Goal: Task Accomplishment & Management: Manage account settings

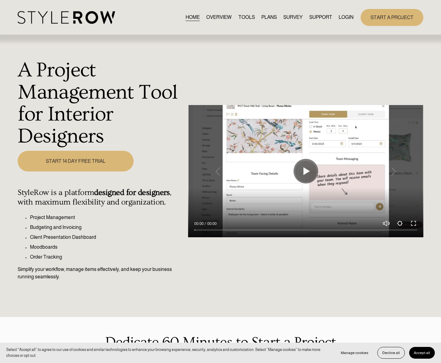
click at [345, 16] on link "LOGIN" at bounding box center [346, 17] width 15 height 8
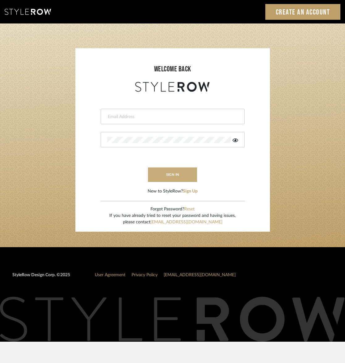
type input "info@theodorebinteriors.com"
click at [181, 178] on button "sign in" at bounding box center [172, 175] width 49 height 15
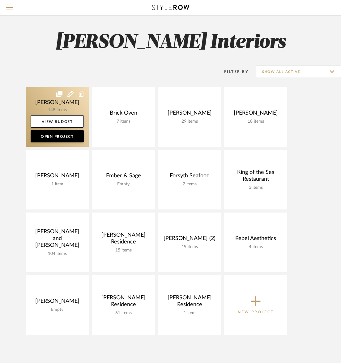
click at [67, 107] on link at bounding box center [57, 117] width 63 height 60
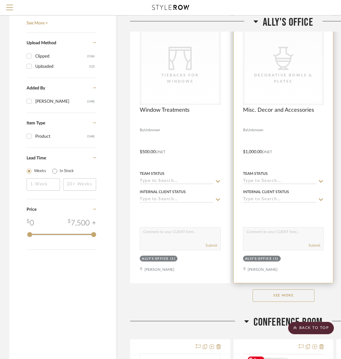
scroll to position [752, 0]
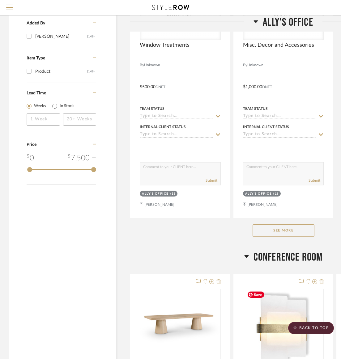
click at [280, 229] on button "See More" at bounding box center [284, 230] width 62 height 12
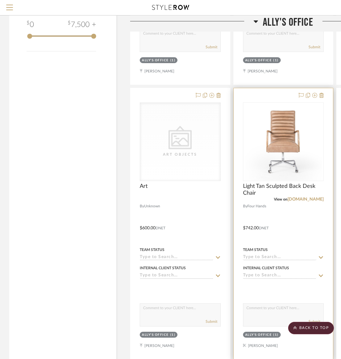
scroll to position [886, 0]
click at [322, 96] on icon at bounding box center [321, 94] width 4 height 5
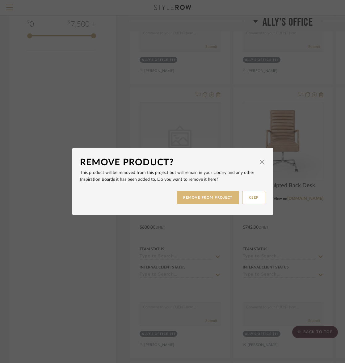
click at [219, 196] on button "REMOVE FROM PROJECT" at bounding box center [208, 197] width 62 height 13
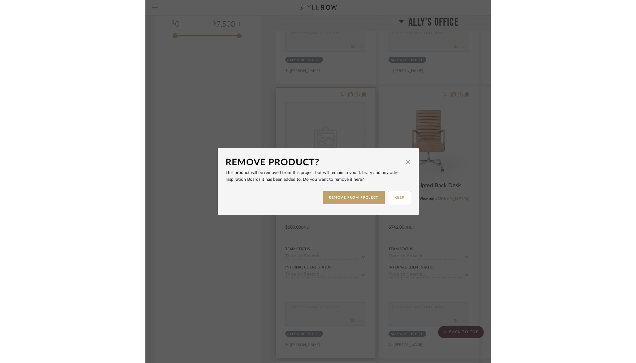
scroll to position [886, 0]
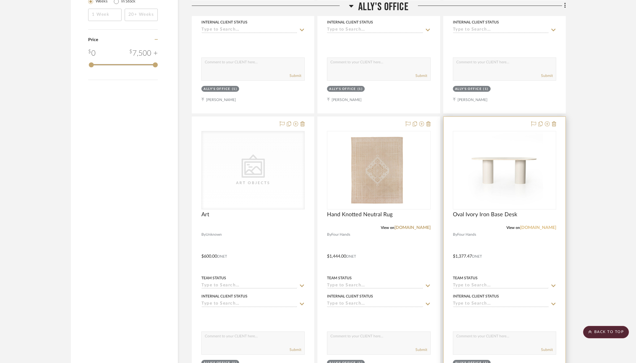
click at [345, 226] on link "fourhands.com" at bounding box center [538, 228] width 36 height 4
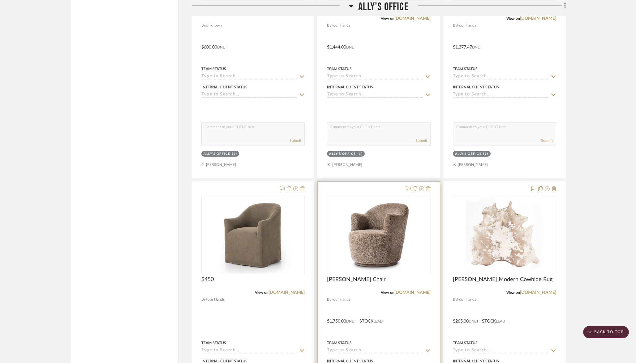
scroll to position [1105, 0]
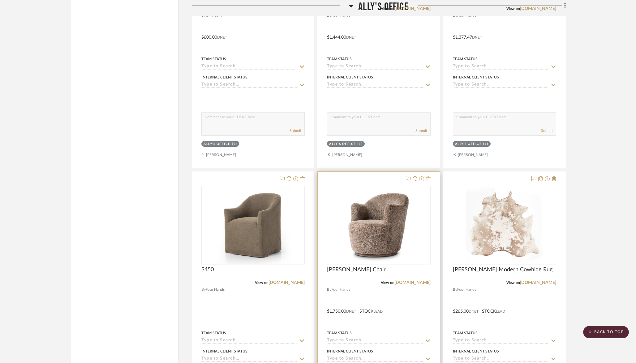
click at [345, 178] on icon at bounding box center [428, 179] width 4 height 5
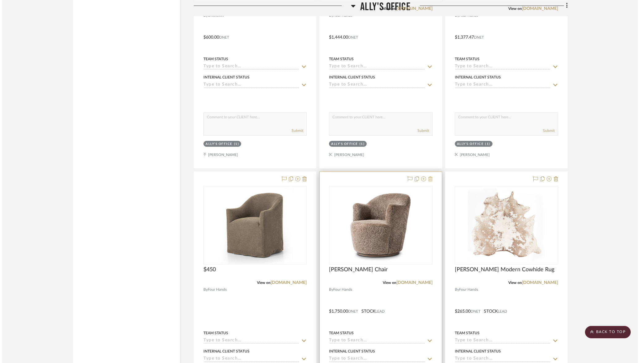
scroll to position [0, 0]
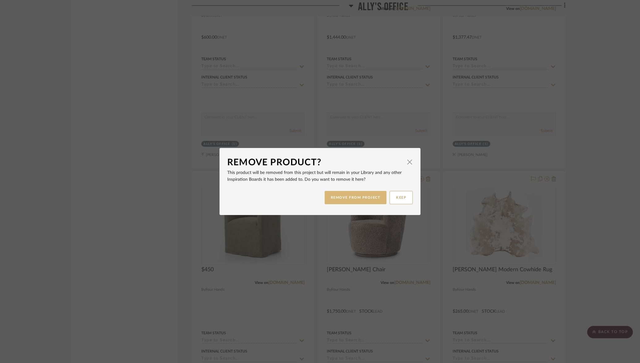
click at [345, 197] on button "REMOVE FROM PROJECT" at bounding box center [356, 197] width 62 height 13
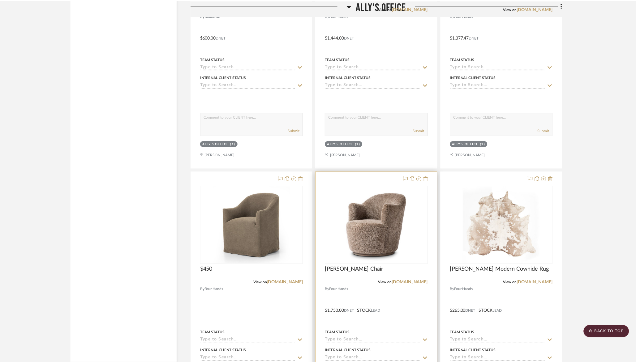
scroll to position [1105, 0]
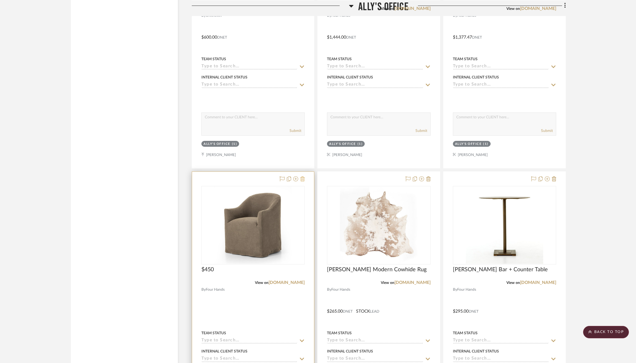
click at [304, 178] on icon at bounding box center [302, 179] width 4 height 5
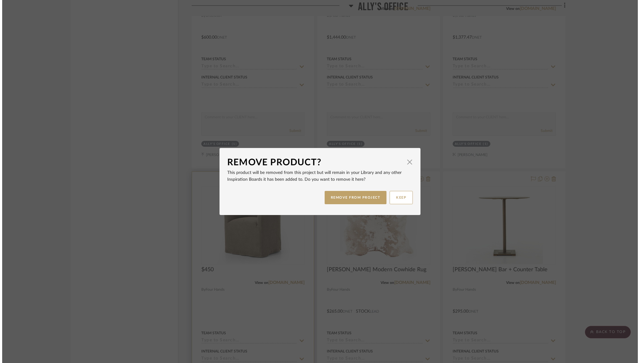
scroll to position [0, 0]
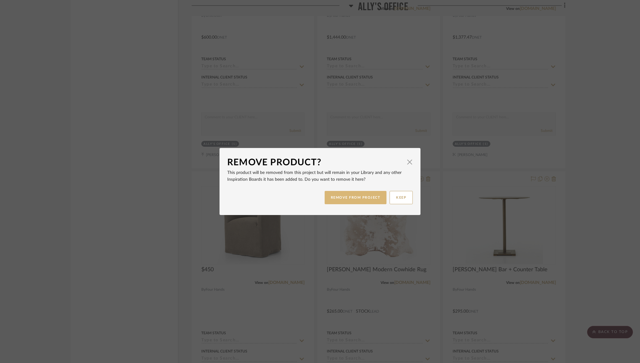
click at [345, 204] on button "REMOVE FROM PROJECT" at bounding box center [356, 197] width 62 height 13
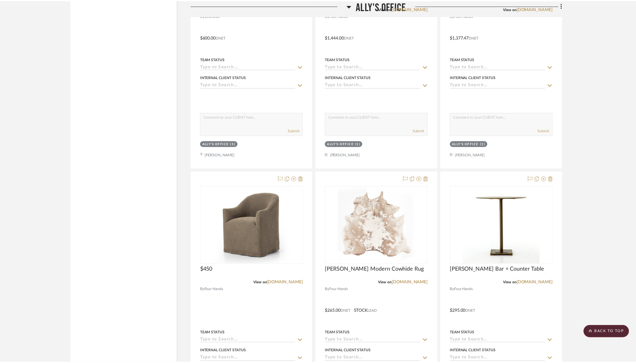
scroll to position [1105, 0]
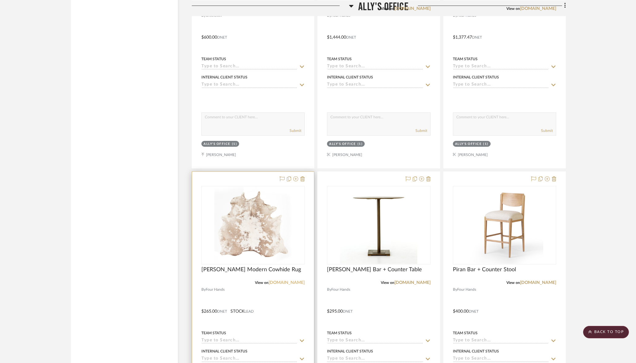
click at [288, 281] on link "fourhands.com" at bounding box center [286, 283] width 36 height 4
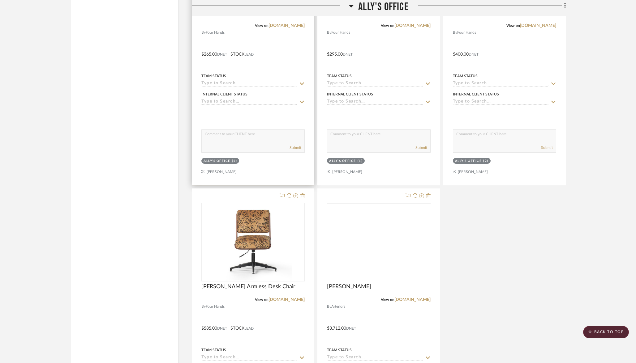
scroll to position [1366, 0]
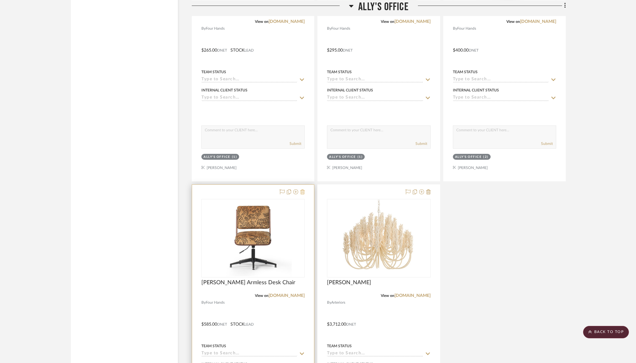
click at [302, 190] on icon at bounding box center [302, 192] width 4 height 5
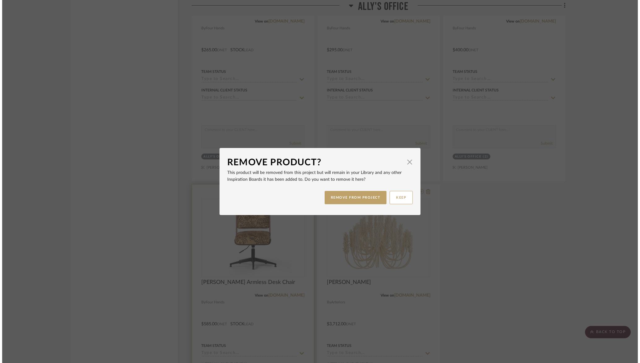
scroll to position [0, 0]
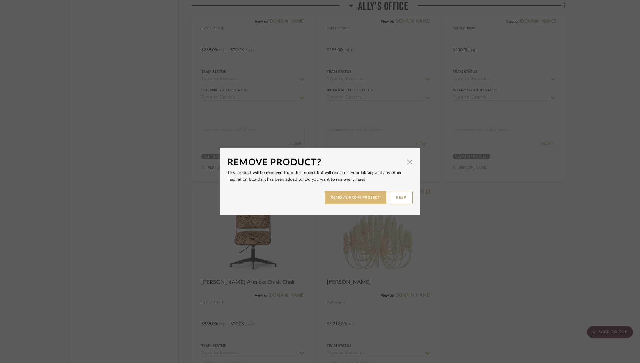
click at [344, 203] on button "REMOVE FROM PROJECT" at bounding box center [356, 197] width 62 height 13
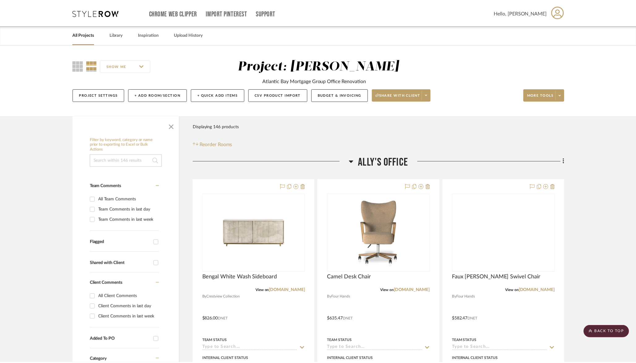
scroll to position [1366, 0]
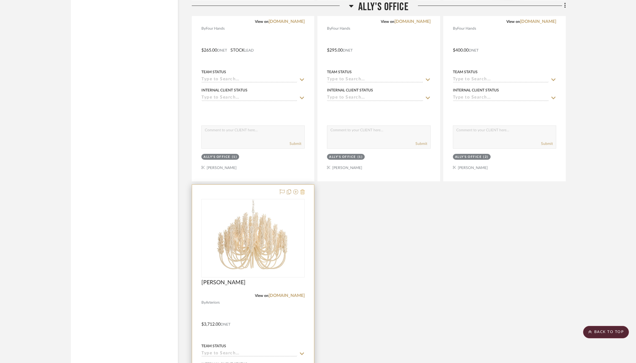
click at [303, 190] on icon at bounding box center [302, 192] width 4 height 5
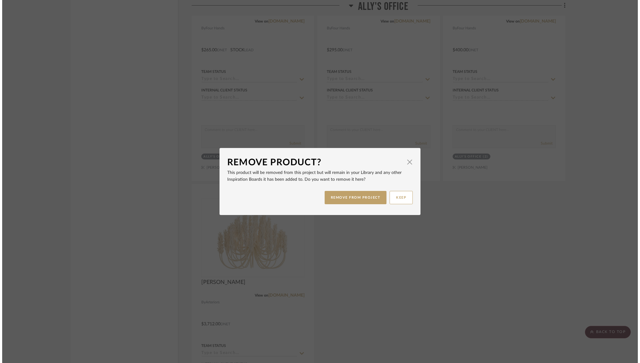
scroll to position [0, 0]
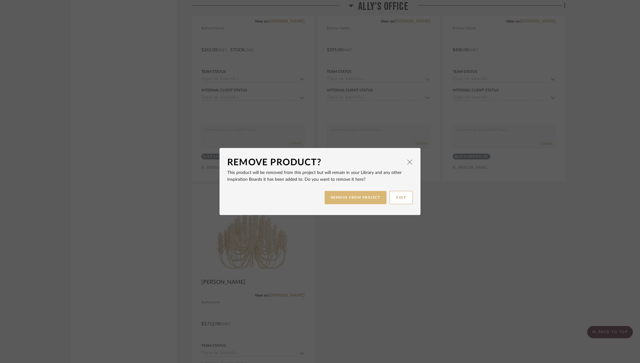
click at [345, 201] on button "REMOVE FROM PROJECT" at bounding box center [356, 197] width 62 height 13
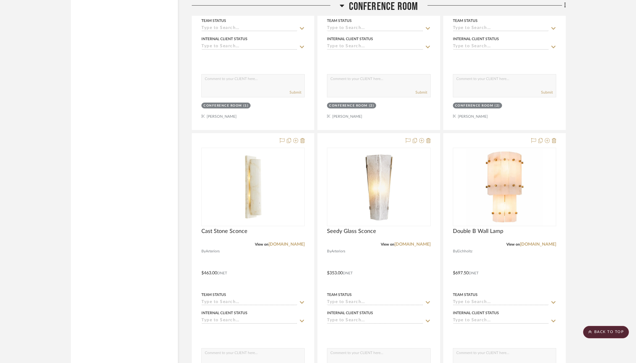
scroll to position [1746, 0]
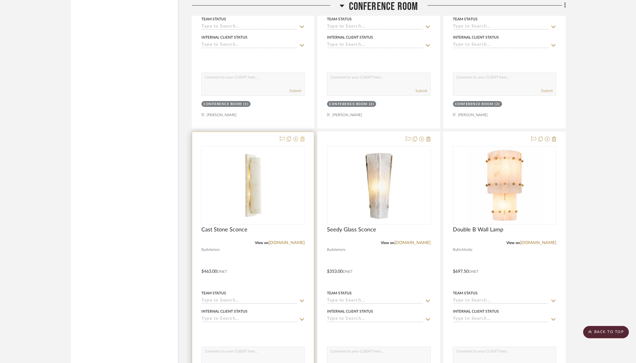
click at [302, 137] on icon at bounding box center [302, 139] width 4 height 5
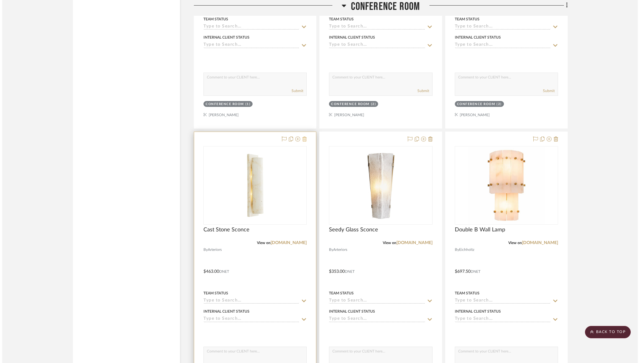
scroll to position [0, 0]
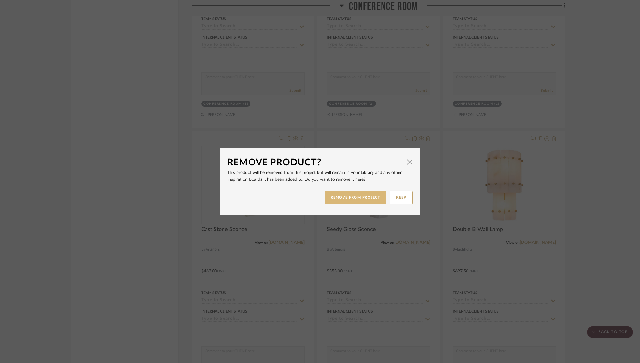
click at [345, 201] on button "REMOVE FROM PROJECT" at bounding box center [356, 197] width 62 height 13
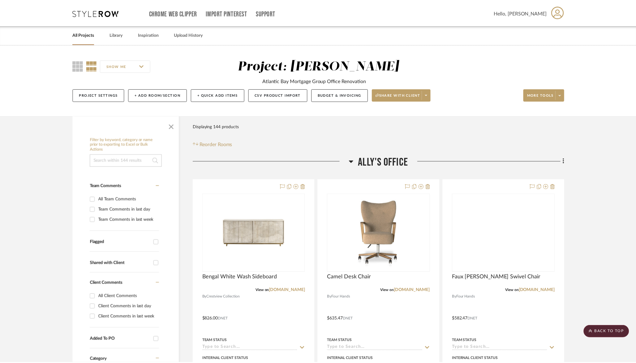
scroll to position [1746, 0]
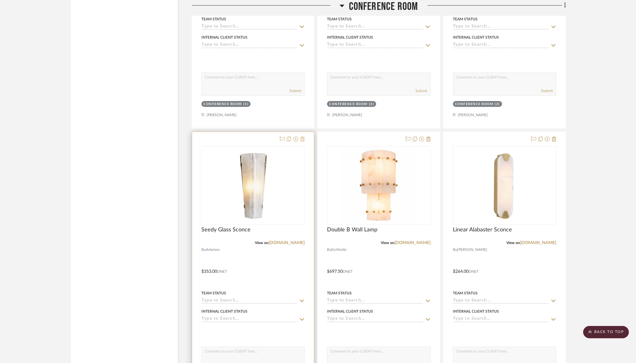
click at [303, 139] on icon at bounding box center [302, 139] width 4 height 5
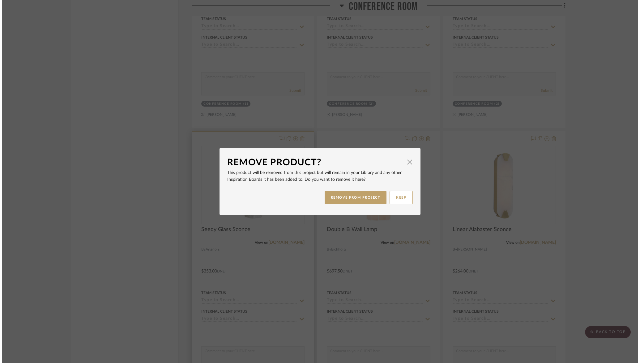
scroll to position [0, 0]
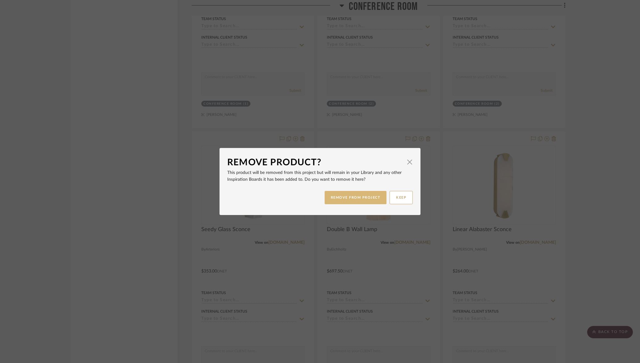
click at [345, 192] on button "REMOVE FROM PROJECT" at bounding box center [356, 197] width 62 height 13
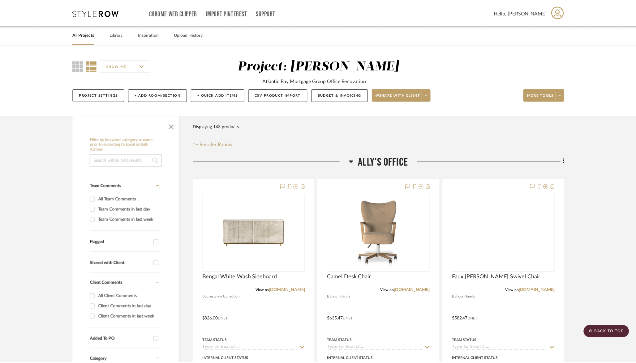
scroll to position [1746, 0]
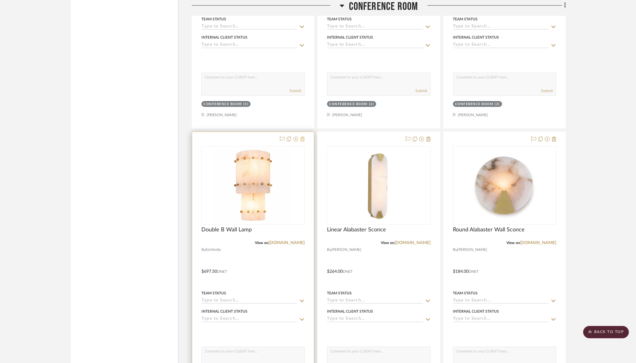
click at [302, 138] on icon at bounding box center [302, 139] width 4 height 5
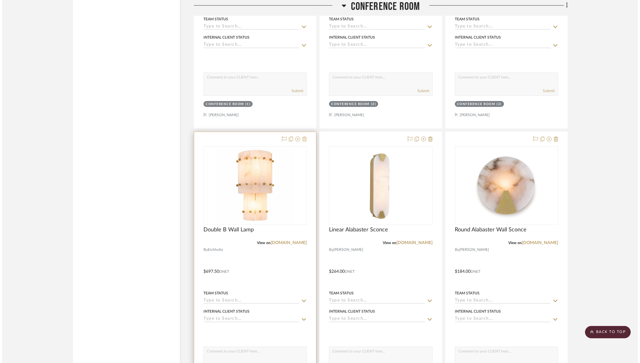
scroll to position [0, 0]
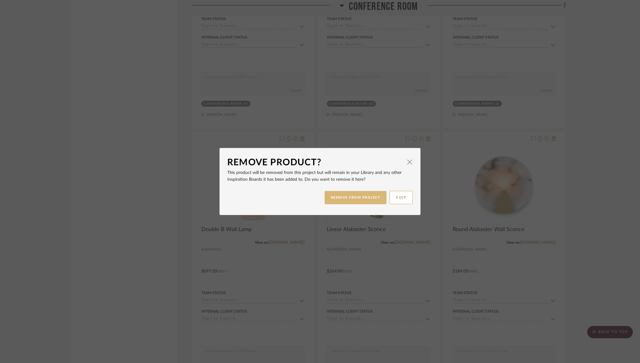
click at [345, 199] on button "REMOVE FROM PROJECT" at bounding box center [356, 197] width 62 height 13
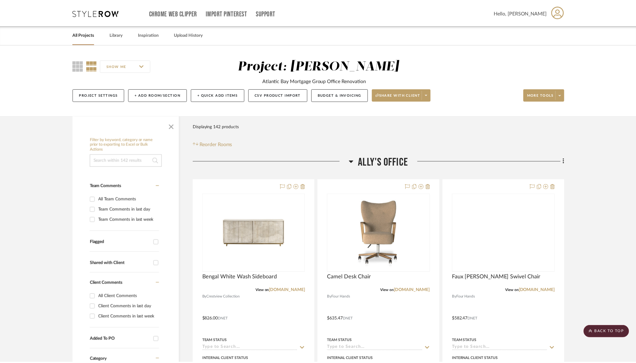
scroll to position [1746, 0]
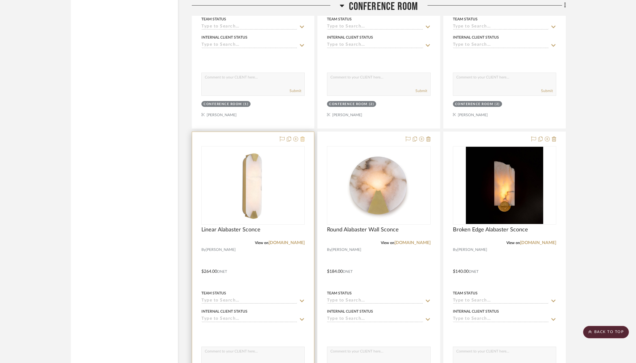
click at [303, 138] on icon at bounding box center [302, 139] width 4 height 5
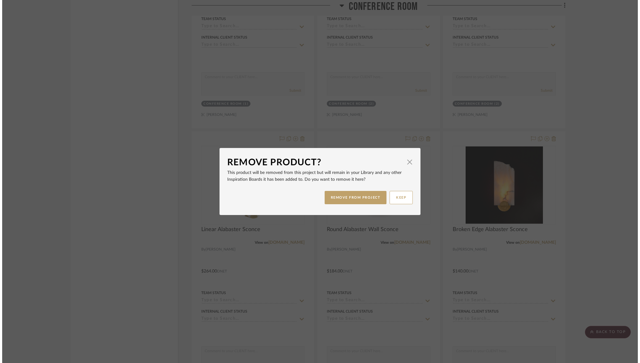
scroll to position [0, 0]
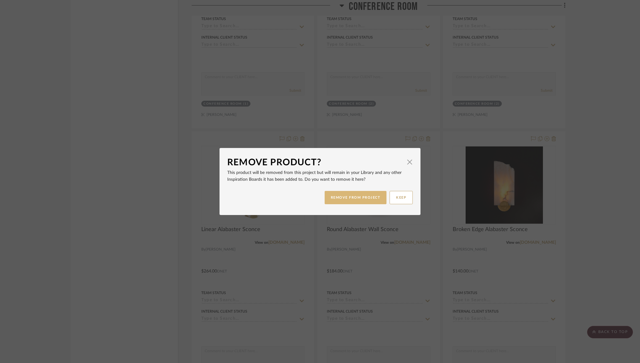
click at [345, 201] on button "REMOVE FROM PROJECT" at bounding box center [356, 197] width 62 height 13
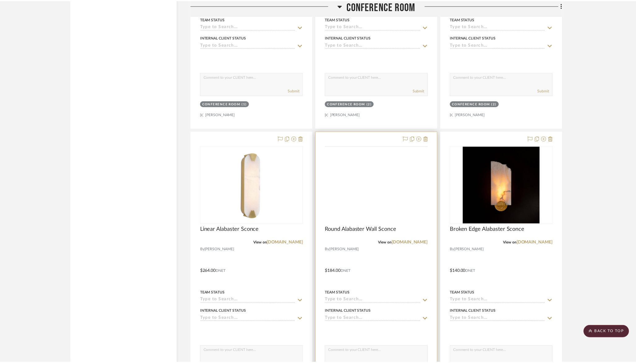
scroll to position [1746, 0]
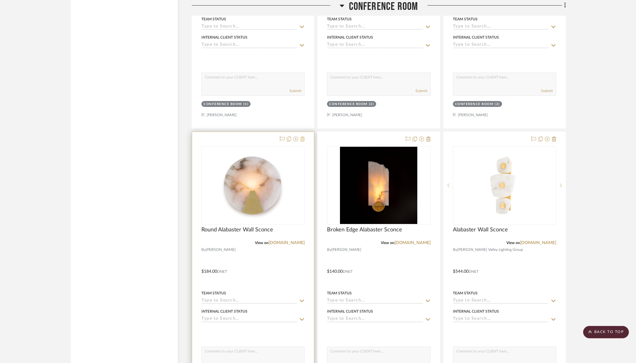
click at [302, 139] on icon at bounding box center [302, 139] width 4 height 5
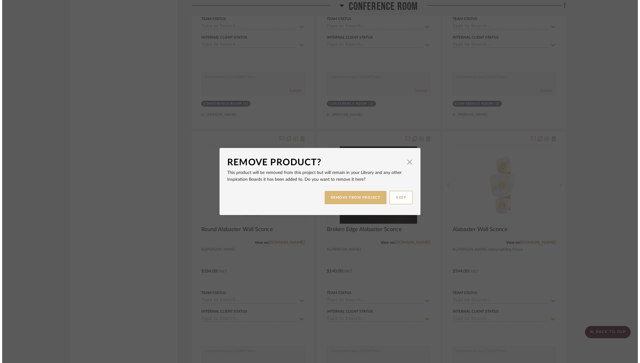
scroll to position [0, 0]
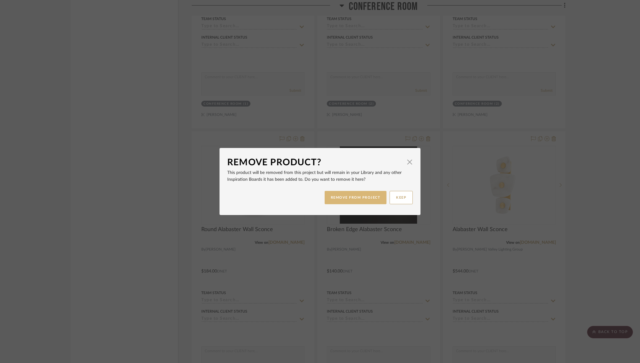
click at [345, 201] on button "REMOVE FROM PROJECT" at bounding box center [356, 197] width 62 height 13
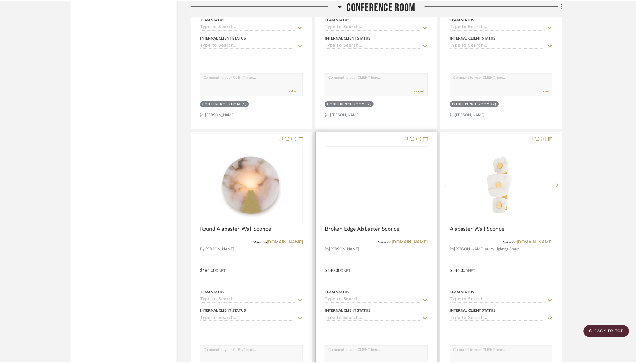
scroll to position [1746, 0]
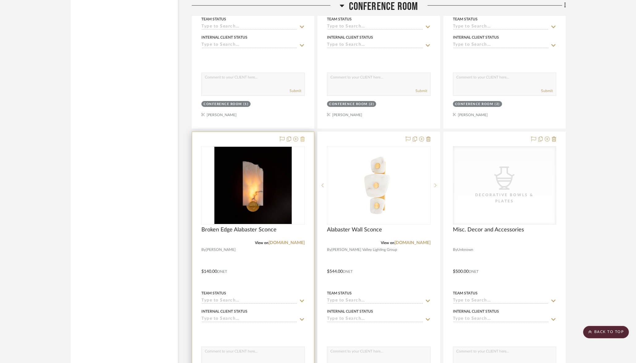
click at [301, 139] on icon at bounding box center [302, 139] width 4 height 5
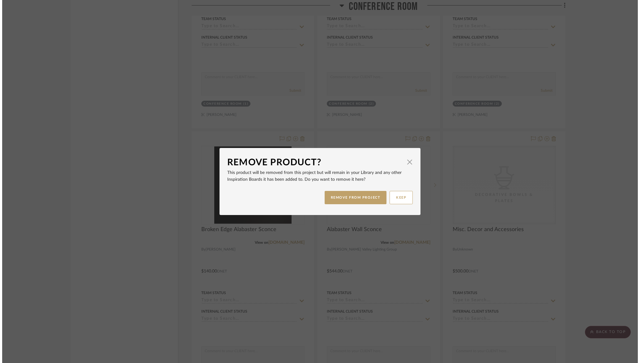
scroll to position [0, 0]
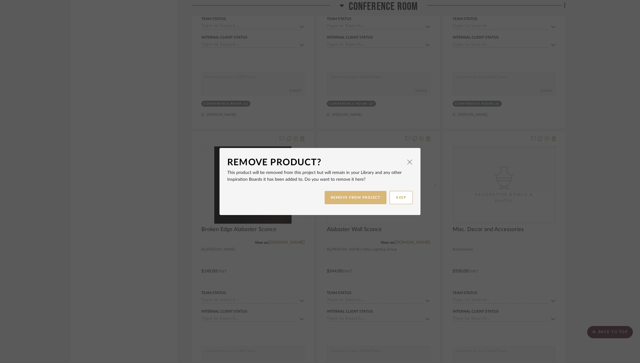
click at [345, 200] on button "REMOVE FROM PROJECT" at bounding box center [356, 197] width 62 height 13
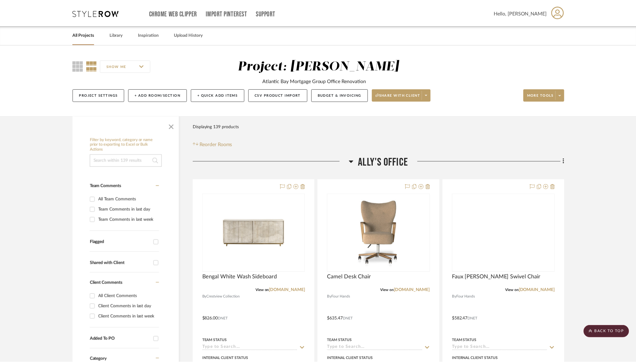
scroll to position [1746, 0]
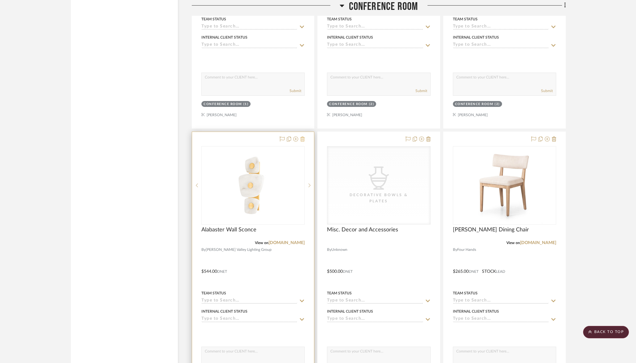
click at [302, 137] on icon at bounding box center [302, 139] width 4 height 5
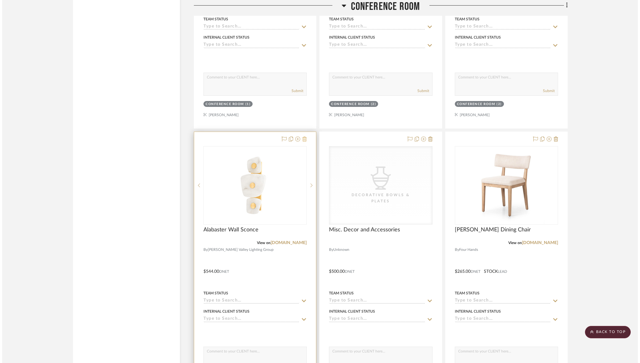
scroll to position [0, 0]
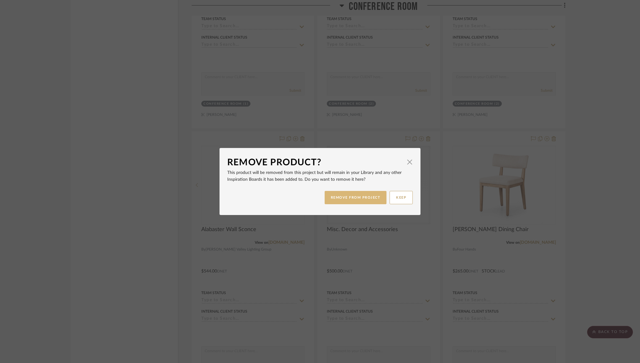
click at [345, 198] on button "REMOVE FROM PROJECT" at bounding box center [356, 197] width 62 height 13
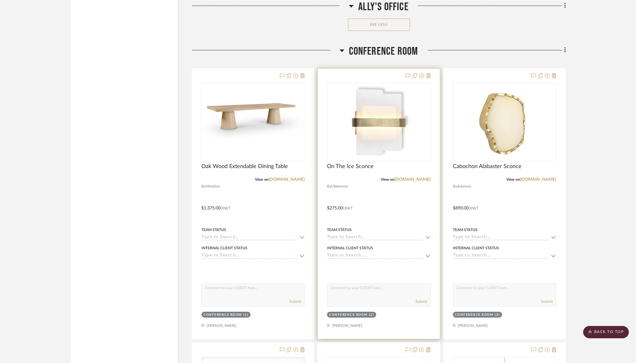
scroll to position [1501, 0]
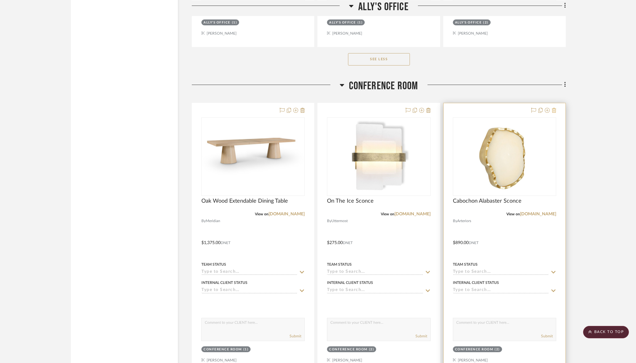
click at [345, 109] on icon at bounding box center [554, 110] width 4 height 5
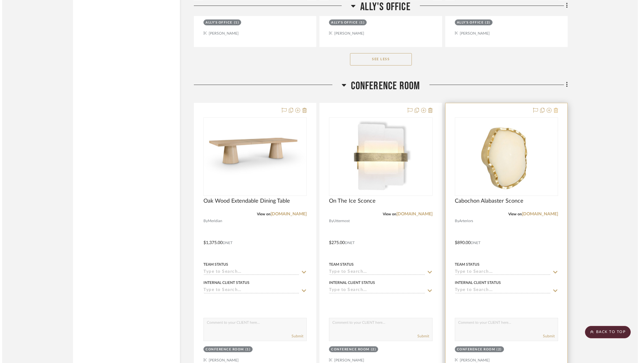
scroll to position [0, 0]
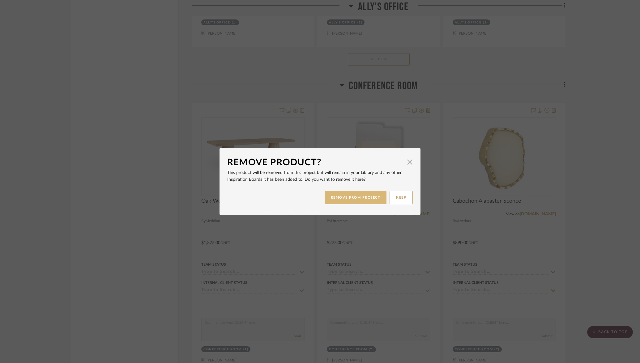
click at [345, 199] on button "REMOVE FROM PROJECT" at bounding box center [356, 197] width 62 height 13
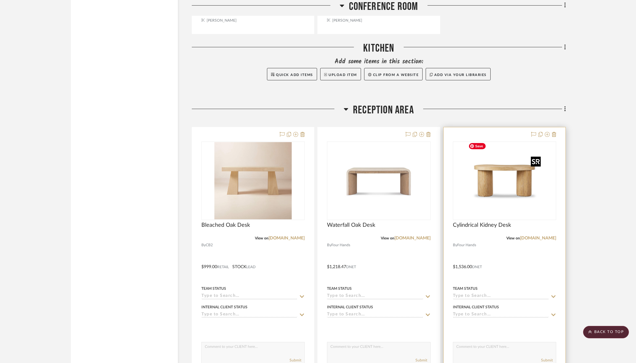
scroll to position [2118, 0]
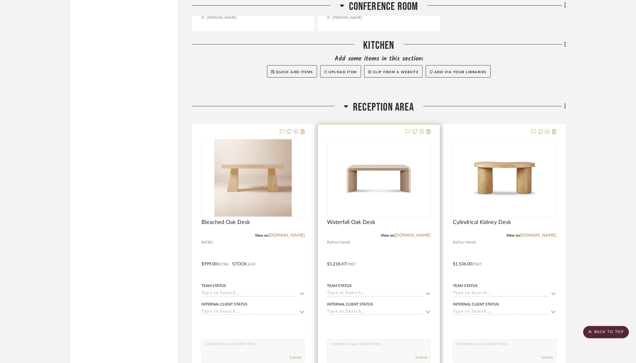
click at [345, 129] on div at bounding box center [379, 260] width 122 height 271
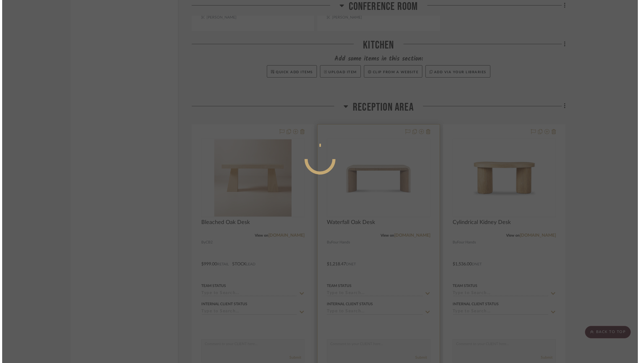
scroll to position [0, 0]
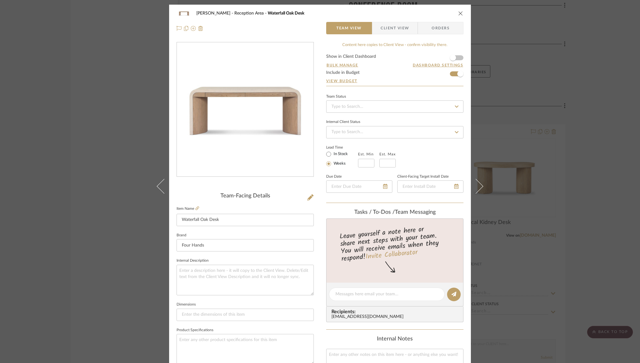
click at [345, 15] on icon "close" at bounding box center [460, 13] width 5 height 5
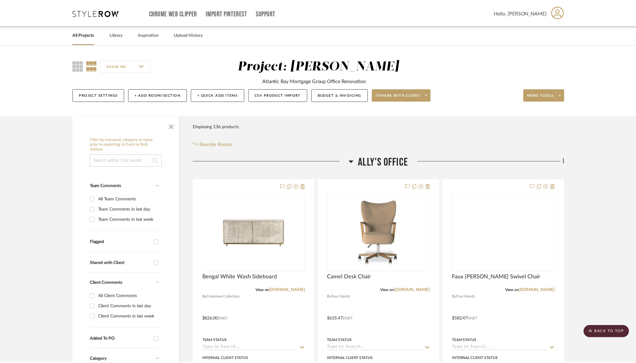
scroll to position [2118, 0]
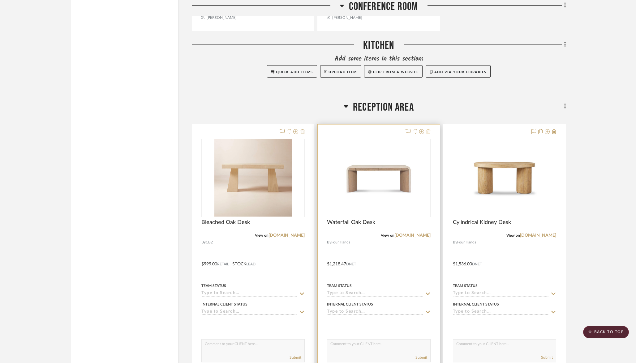
click at [345, 129] on icon at bounding box center [428, 131] width 4 height 5
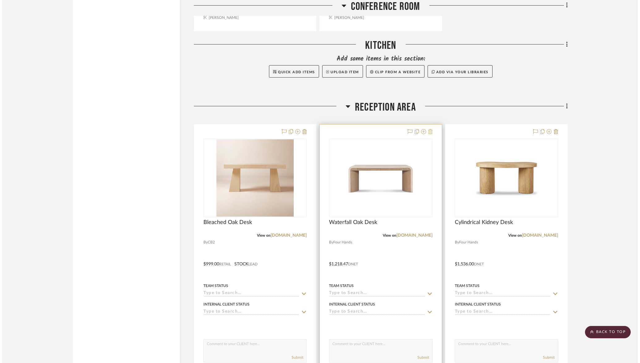
scroll to position [0, 0]
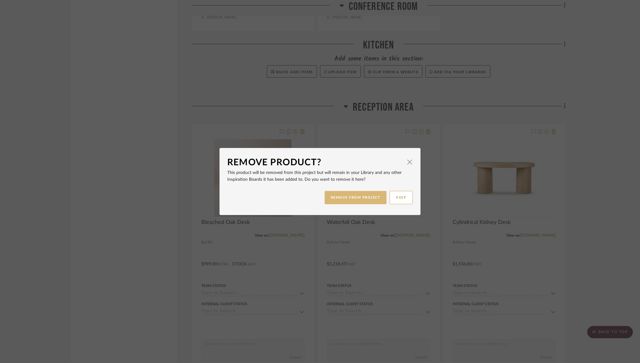
click at [345, 194] on button "REMOVE FROM PROJECT" at bounding box center [356, 197] width 62 height 13
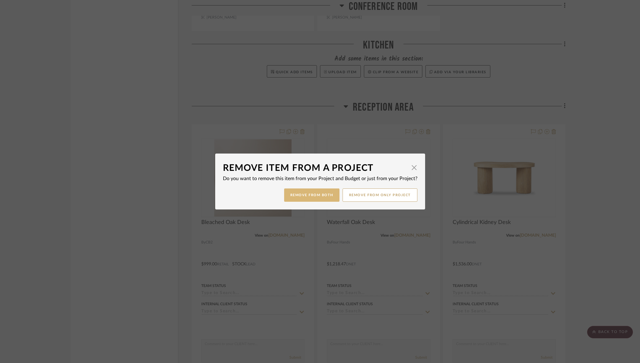
click at [318, 200] on button "Remove from Both" at bounding box center [311, 195] width 55 height 13
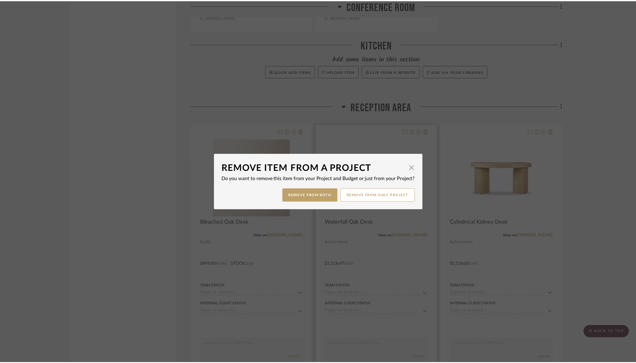
scroll to position [2118, 0]
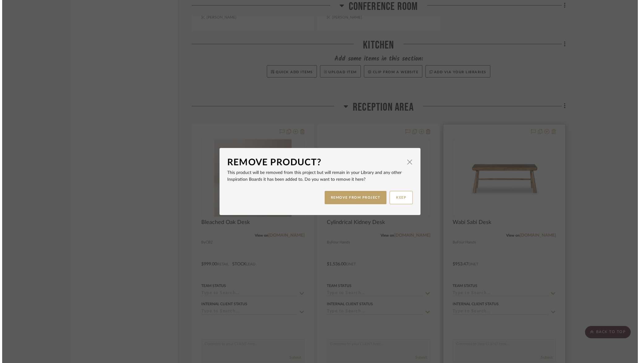
scroll to position [0, 0]
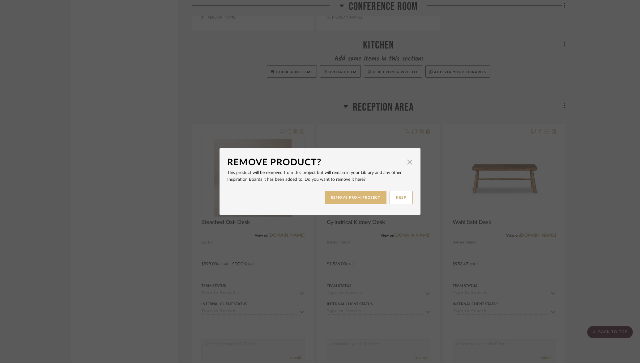
click at [345, 200] on button "REMOVE FROM PROJECT" at bounding box center [356, 197] width 62 height 13
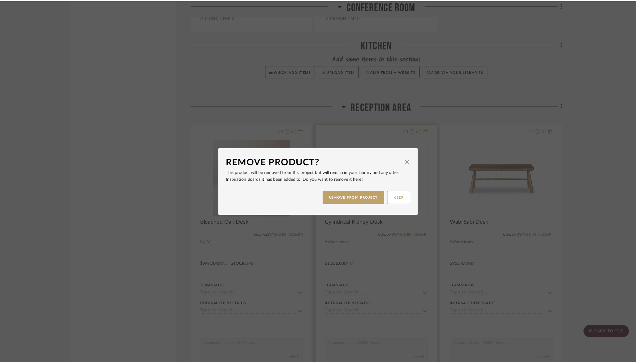
scroll to position [2118, 0]
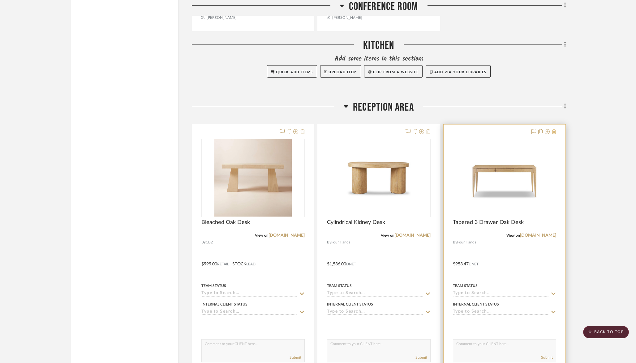
click at [345, 130] on icon at bounding box center [554, 131] width 4 height 5
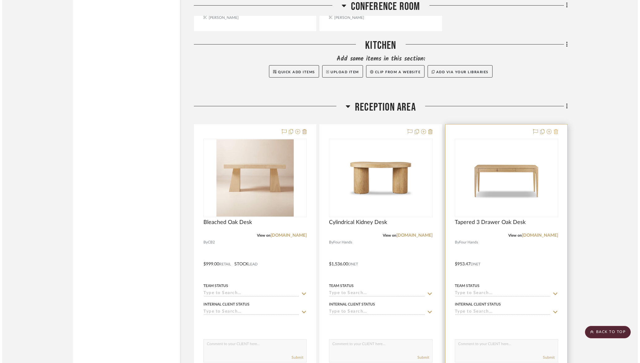
scroll to position [0, 0]
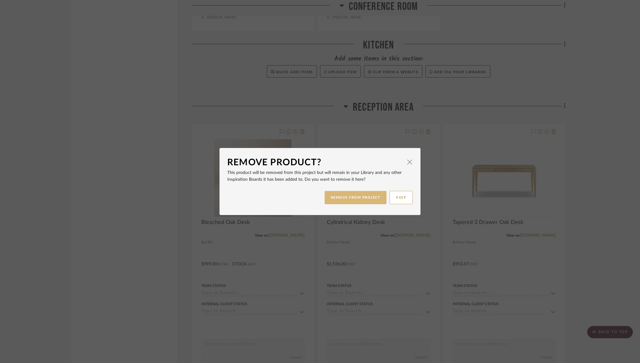
click at [345, 200] on button "REMOVE FROM PROJECT" at bounding box center [356, 197] width 62 height 13
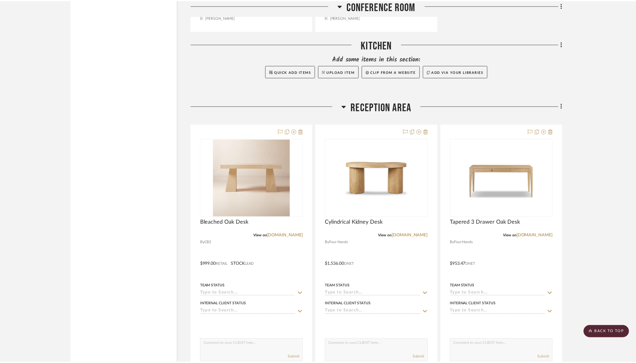
scroll to position [2118, 0]
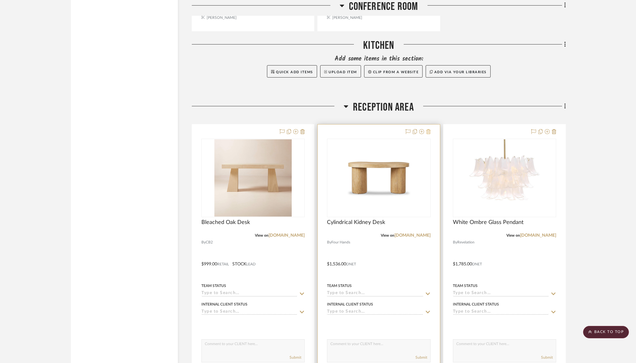
click at [345, 130] on icon at bounding box center [428, 131] width 4 height 5
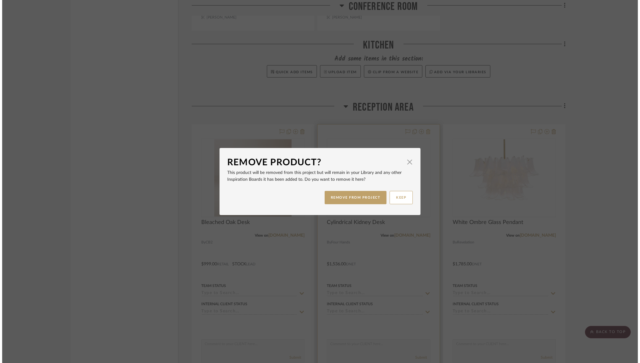
scroll to position [0, 0]
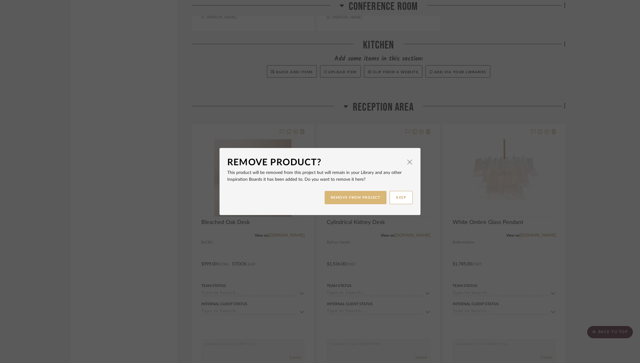
click at [345, 199] on button "REMOVE FROM PROJECT" at bounding box center [356, 197] width 62 height 13
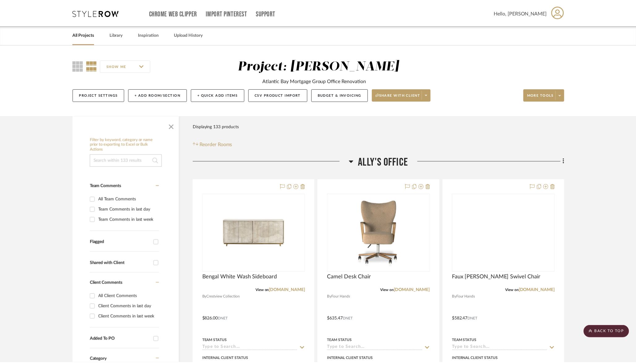
scroll to position [2118, 0]
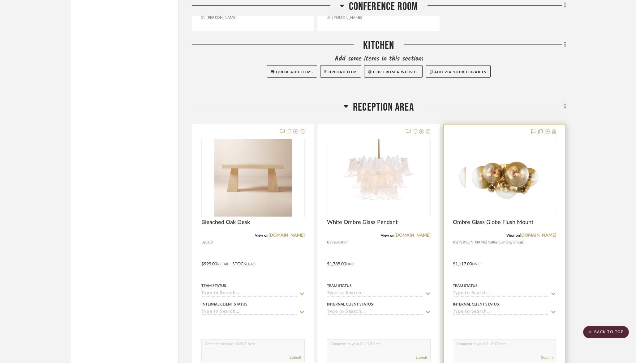
click at [345, 131] on icon at bounding box center [554, 131] width 4 height 5
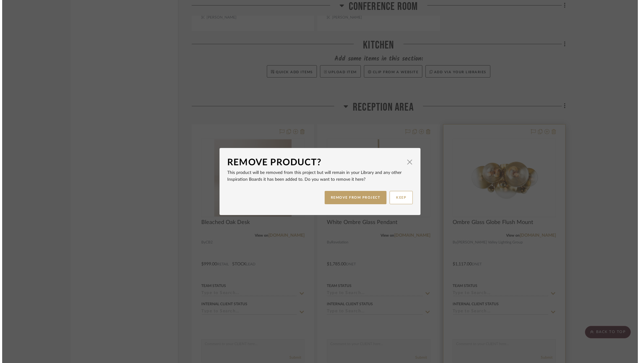
scroll to position [0, 0]
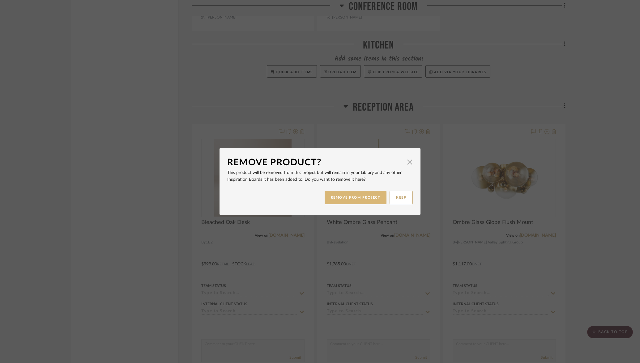
click at [345, 197] on button "REMOVE FROM PROJECT" at bounding box center [356, 197] width 62 height 13
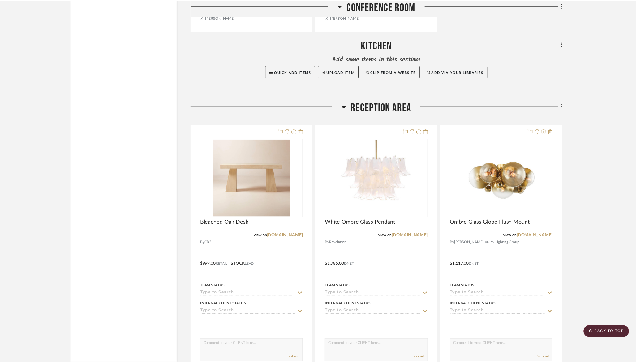
scroll to position [2118, 0]
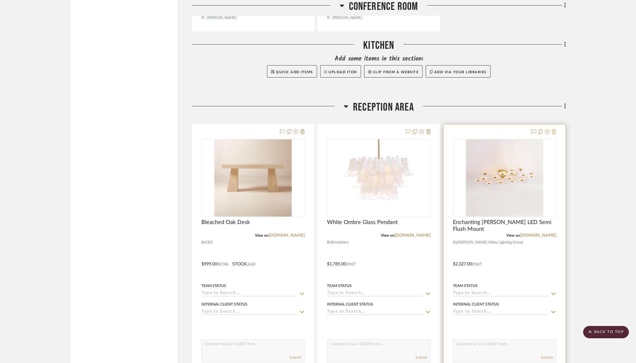
click at [345, 130] on icon at bounding box center [554, 131] width 4 height 5
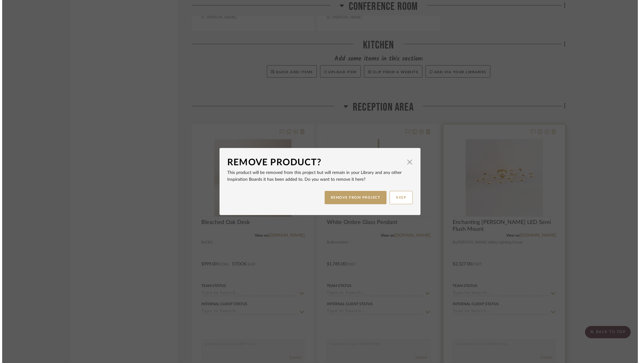
scroll to position [0, 0]
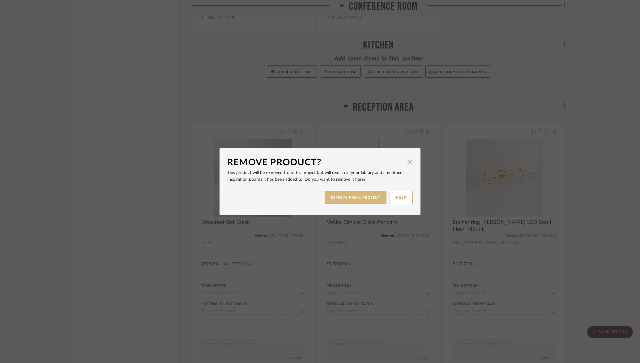
click at [345, 203] on button "REMOVE FROM PROJECT" at bounding box center [356, 197] width 62 height 13
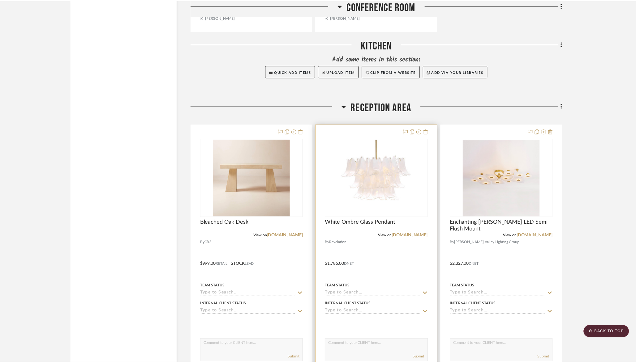
scroll to position [2118, 0]
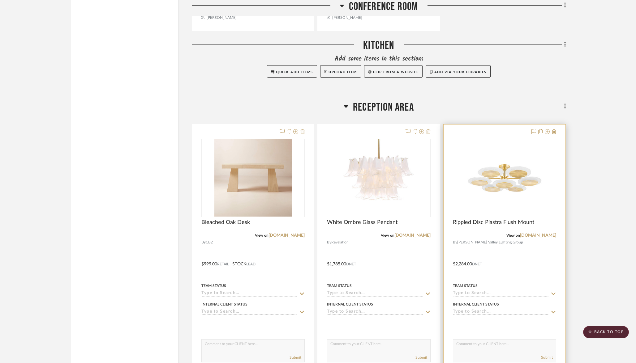
click at [345, 132] on div at bounding box center [504, 260] width 122 height 271
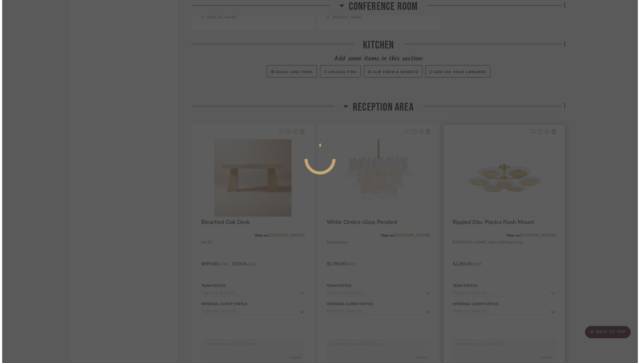
scroll to position [0, 0]
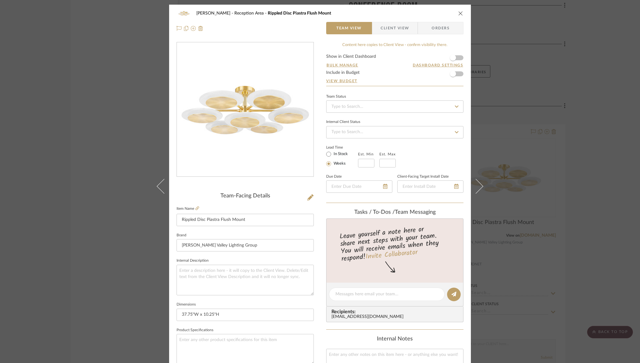
click at [345, 15] on icon "close" at bounding box center [460, 13] width 5 height 5
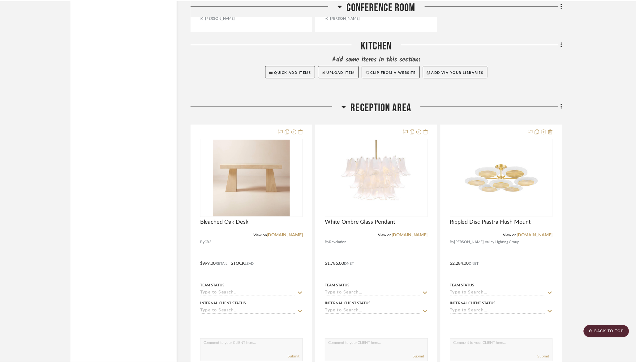
scroll to position [2118, 0]
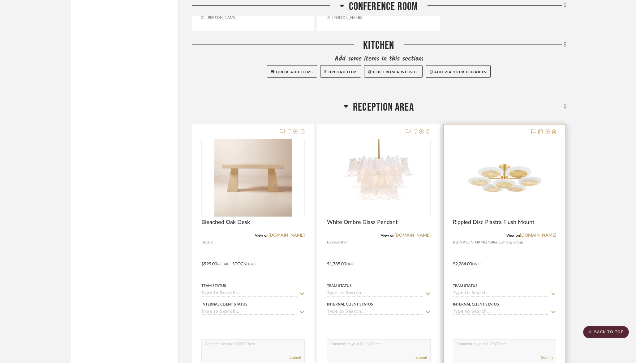
click at [345, 129] on icon at bounding box center [554, 131] width 4 height 5
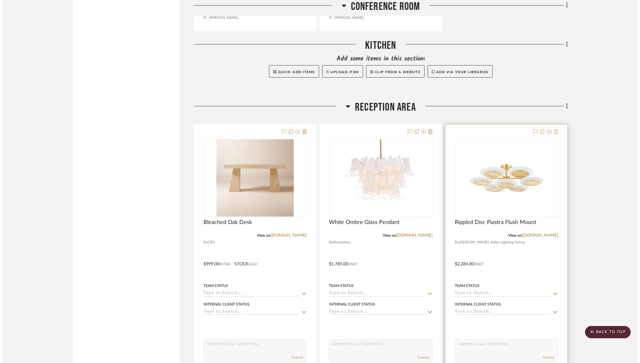
scroll to position [0, 0]
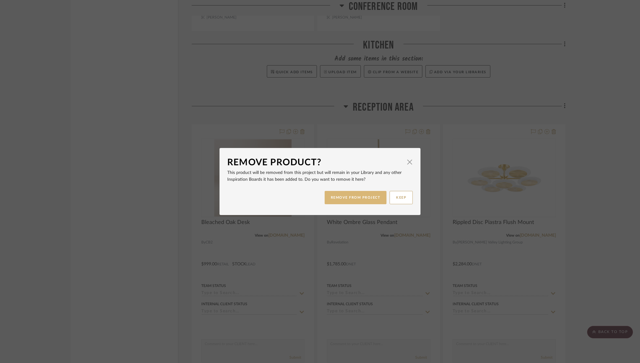
click at [345, 197] on button "REMOVE FROM PROJECT" at bounding box center [356, 197] width 62 height 13
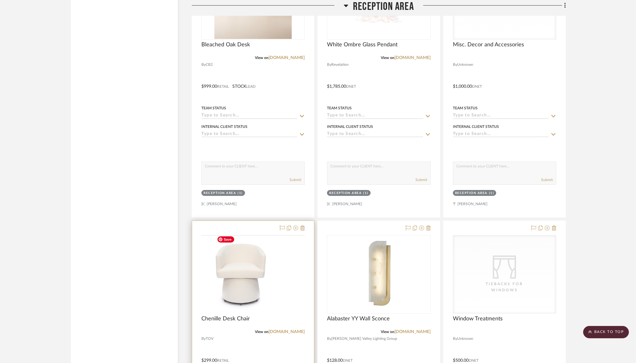
scroll to position [2299, 0]
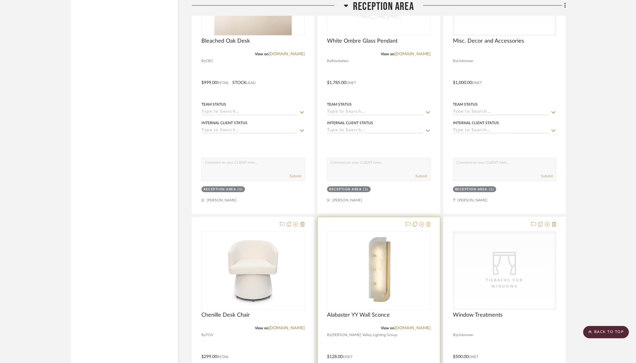
click at [345, 222] on icon at bounding box center [428, 224] width 4 height 5
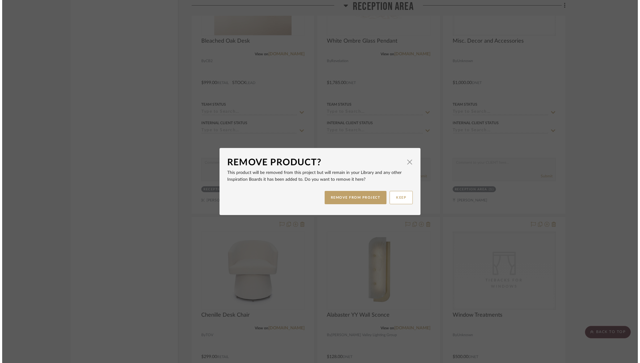
scroll to position [0, 0]
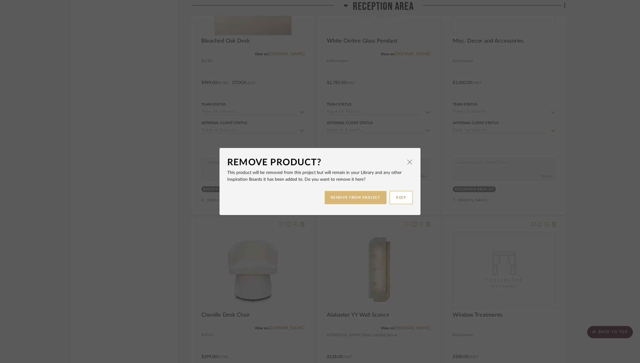
click at [345, 199] on button "REMOVE FROM PROJECT" at bounding box center [356, 197] width 62 height 13
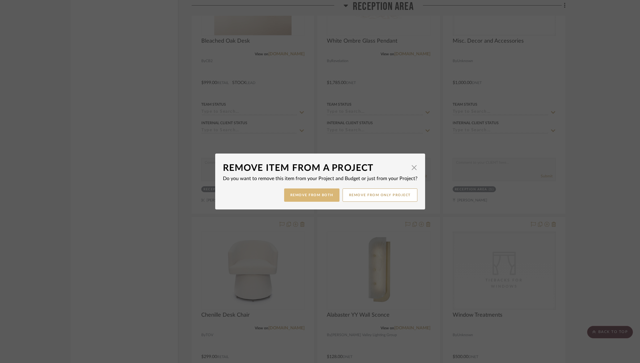
click at [304, 198] on button "Remove from Both" at bounding box center [311, 195] width 55 height 13
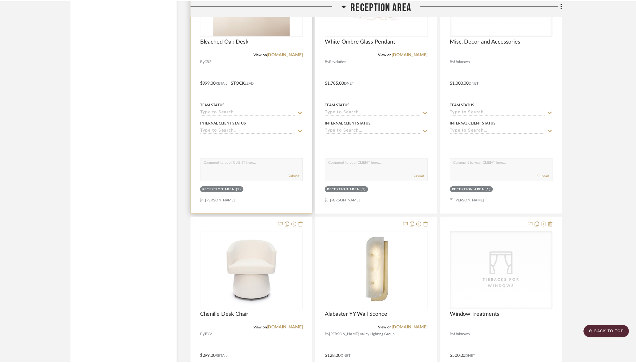
scroll to position [2299, 0]
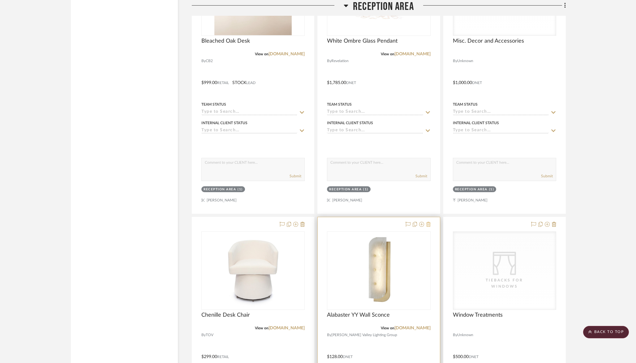
click at [345, 223] on icon at bounding box center [428, 224] width 4 height 5
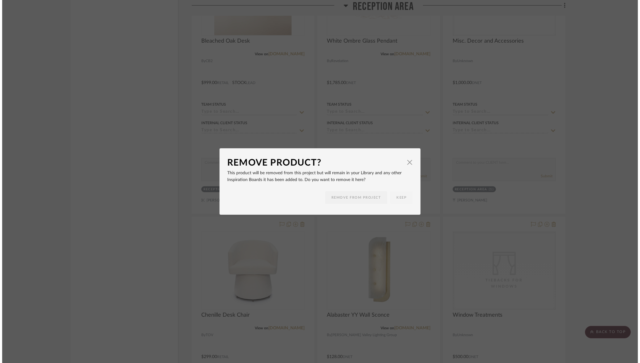
scroll to position [0, 0]
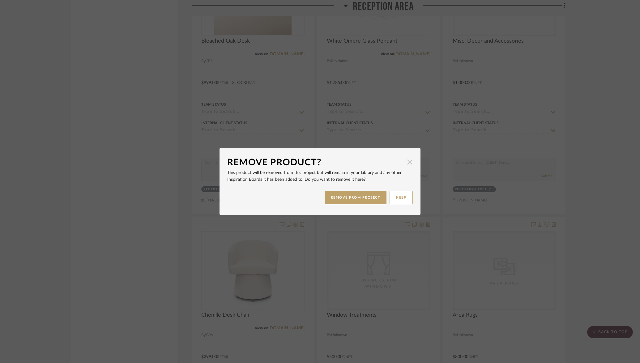
click at [345, 159] on span "button" at bounding box center [410, 162] width 12 height 12
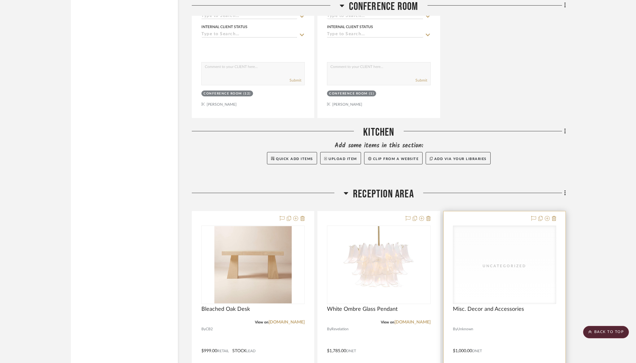
scroll to position [2057, 0]
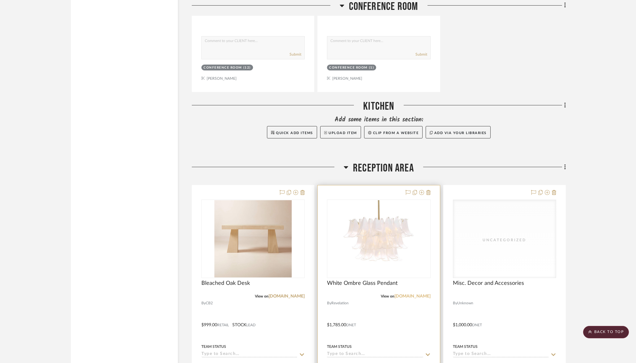
click at [345, 296] on link "uttermost.com" at bounding box center [412, 296] width 36 height 4
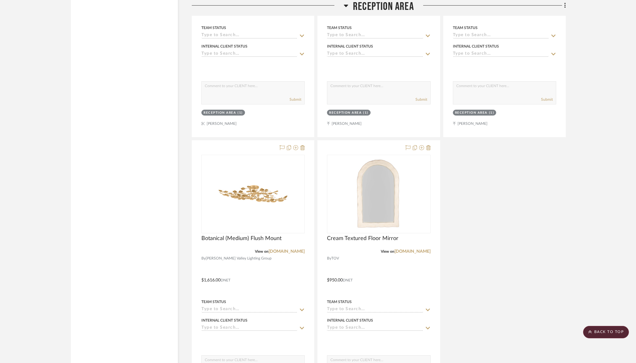
scroll to position [2717, 0]
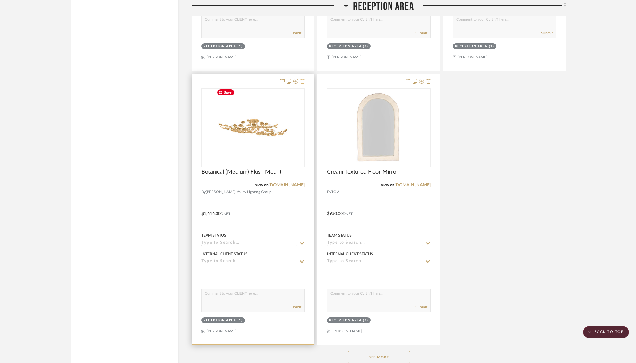
click at [301, 79] on icon at bounding box center [302, 81] width 4 height 5
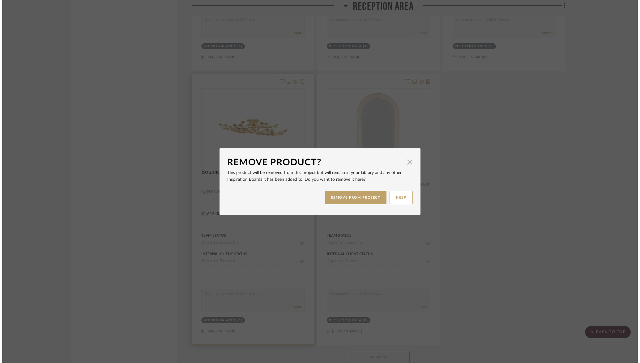
scroll to position [0, 0]
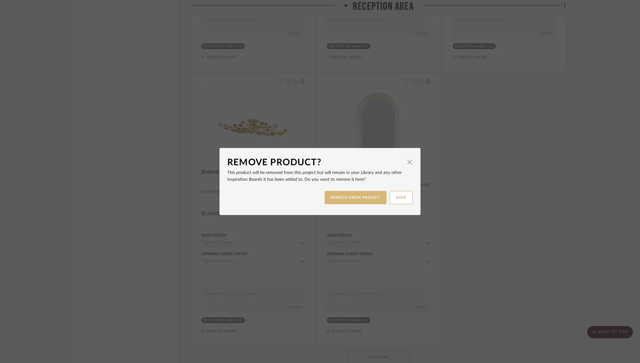
click at [345, 201] on button "REMOVE FROM PROJECT" at bounding box center [356, 197] width 62 height 13
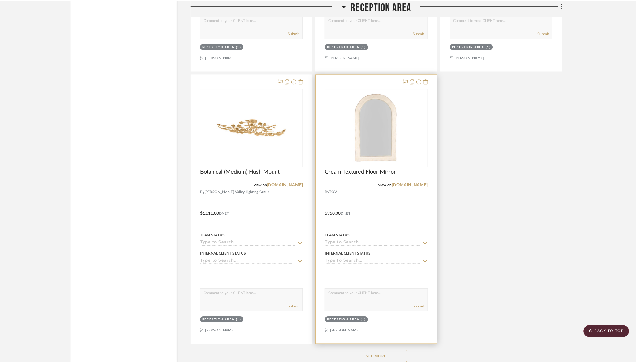
scroll to position [2717, 0]
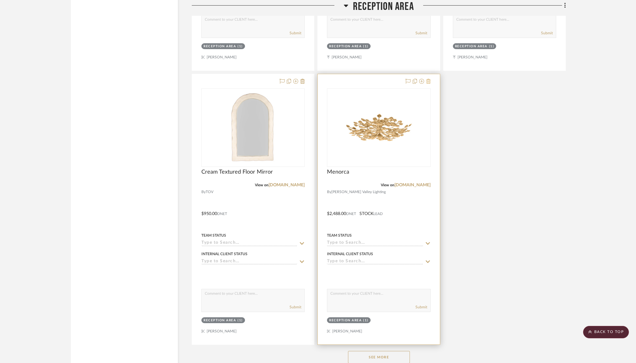
click at [345, 79] on icon at bounding box center [428, 81] width 4 height 5
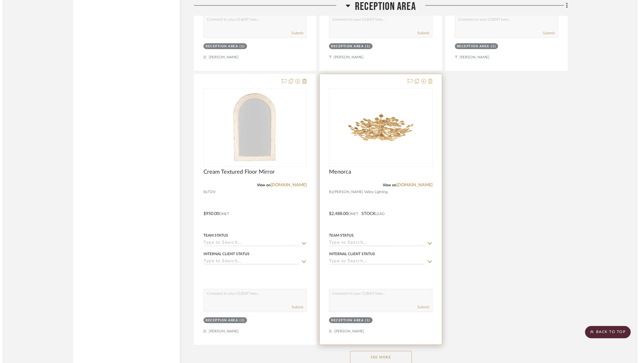
scroll to position [0, 0]
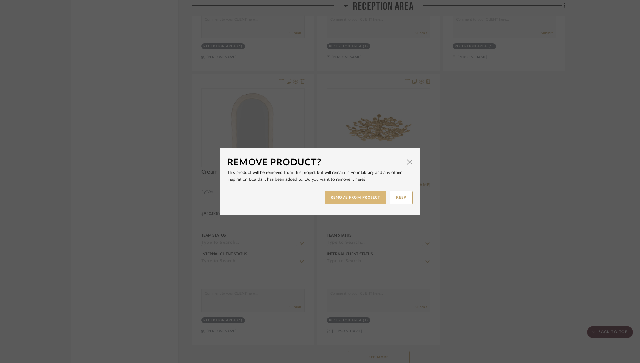
click at [345, 195] on button "REMOVE FROM PROJECT" at bounding box center [356, 197] width 62 height 13
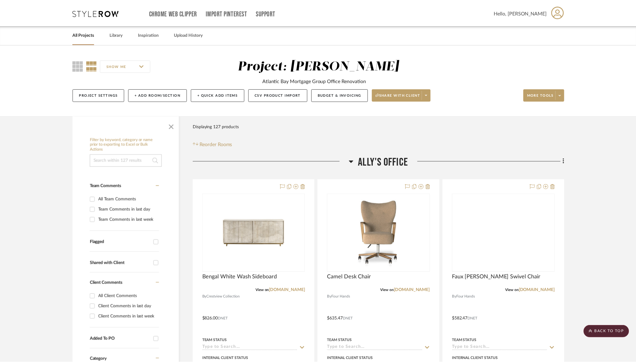
scroll to position [2717, 0]
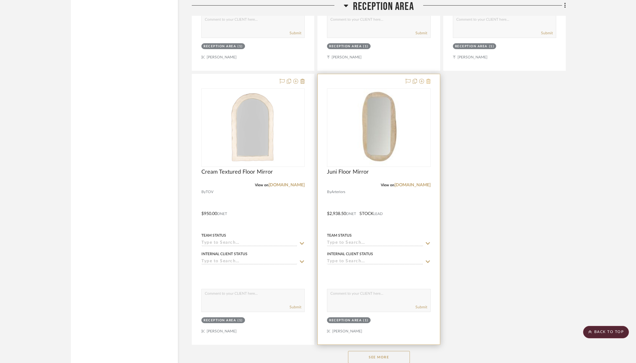
click at [345, 80] on icon at bounding box center [428, 81] width 4 height 5
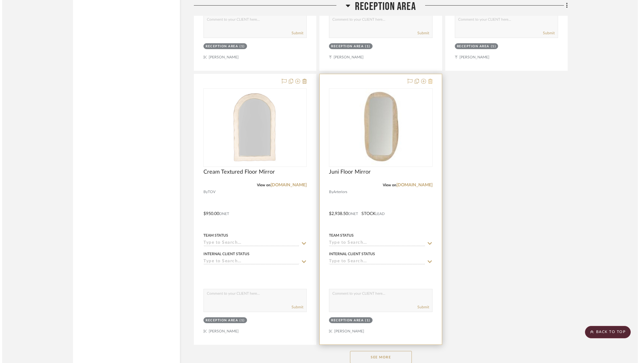
scroll to position [0, 0]
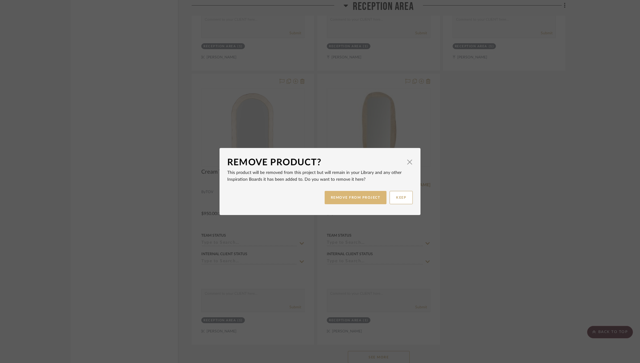
click at [345, 197] on button "REMOVE FROM PROJECT" at bounding box center [356, 197] width 62 height 13
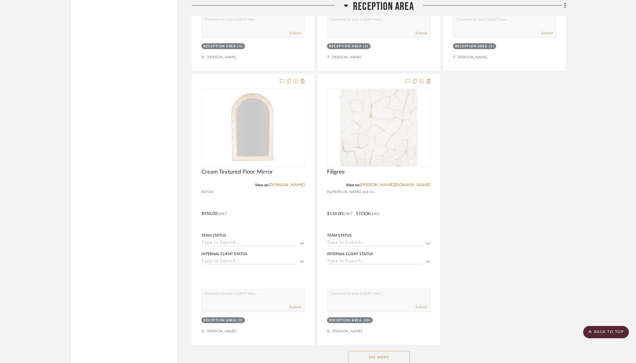
scroll to position [2728, 0]
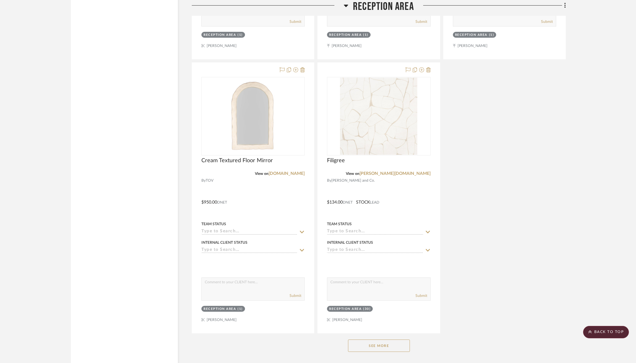
click at [345, 345] on button "See More" at bounding box center [379, 346] width 62 height 12
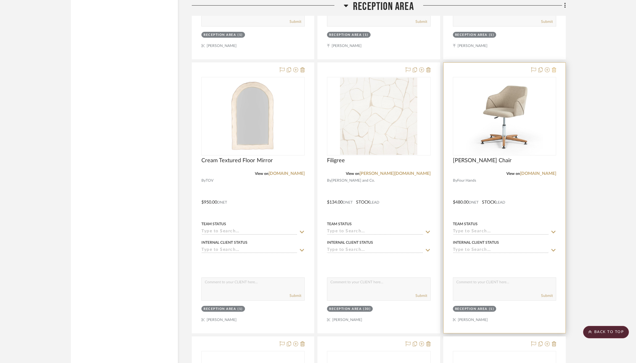
click at [345, 67] on icon at bounding box center [554, 69] width 4 height 5
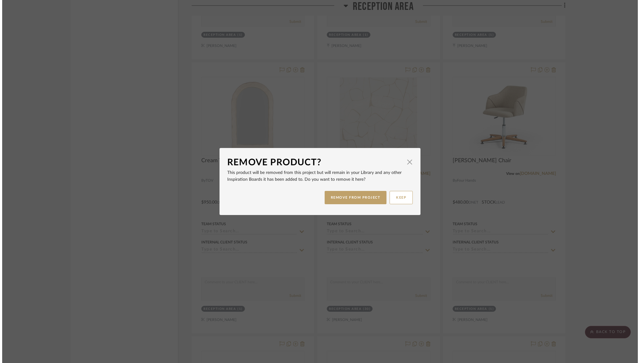
scroll to position [0, 0]
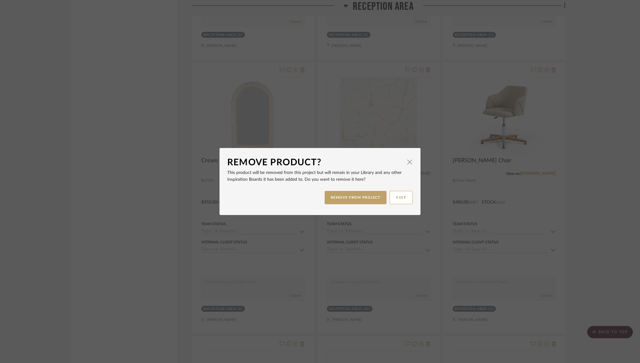
click at [345, 204] on div "REMOVE FROM PROJECT KEEP" at bounding box center [320, 197] width 186 height 19
click at [345, 202] on button "REMOVE FROM PROJECT" at bounding box center [356, 197] width 62 height 13
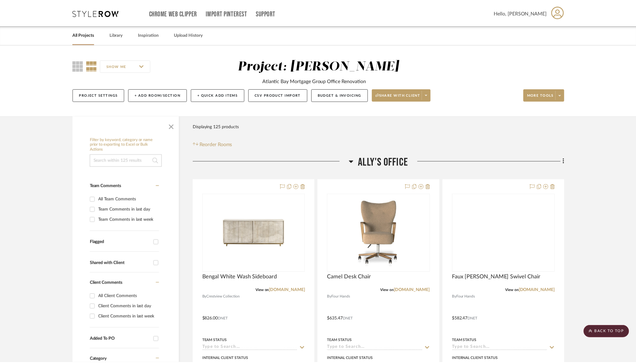
scroll to position [2728, 0]
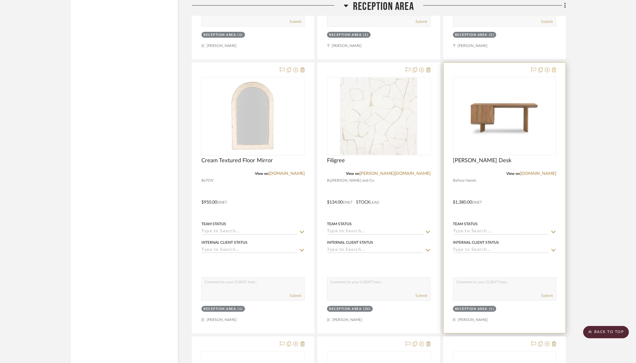
click at [345, 67] on icon at bounding box center [554, 69] width 4 height 5
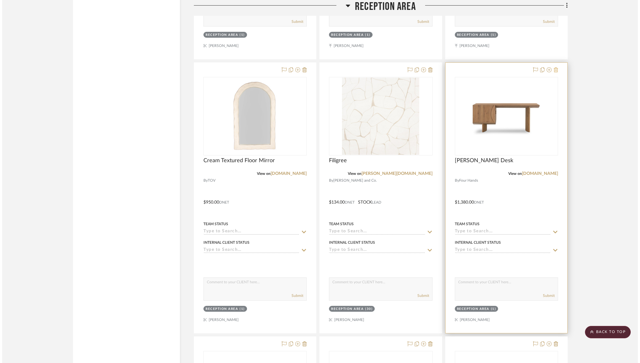
scroll to position [0, 0]
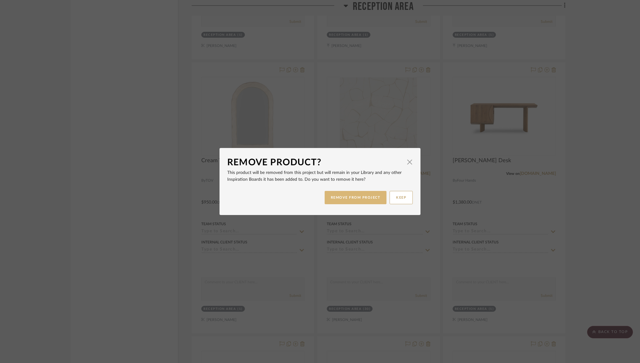
click at [345, 199] on button "REMOVE FROM PROJECT" at bounding box center [356, 197] width 62 height 13
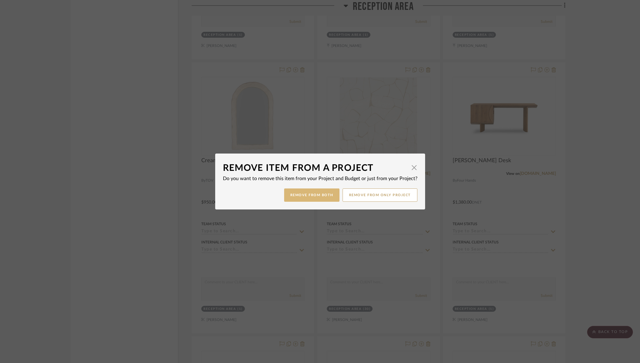
click at [309, 196] on button "Remove from Both" at bounding box center [311, 195] width 55 height 13
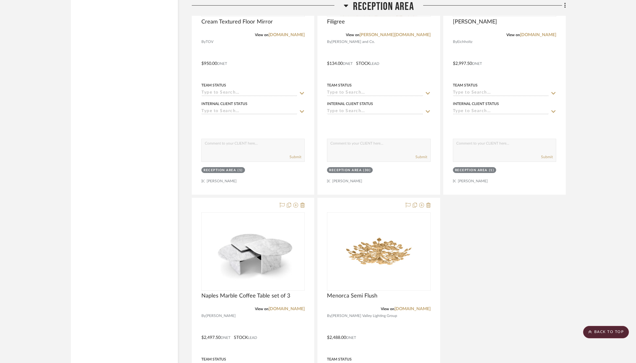
scroll to position [2947, 0]
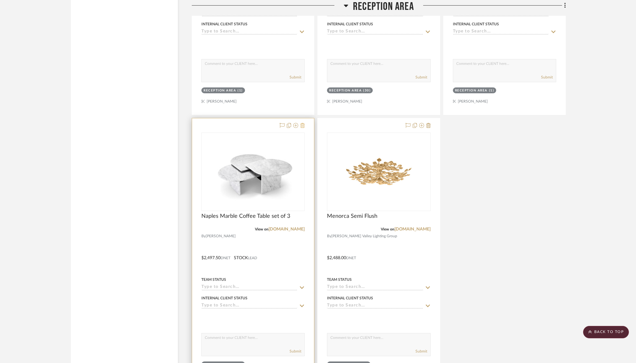
click at [301, 123] on icon at bounding box center [302, 125] width 4 height 5
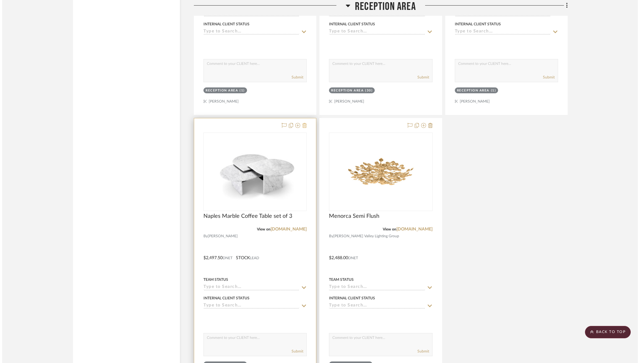
scroll to position [0, 0]
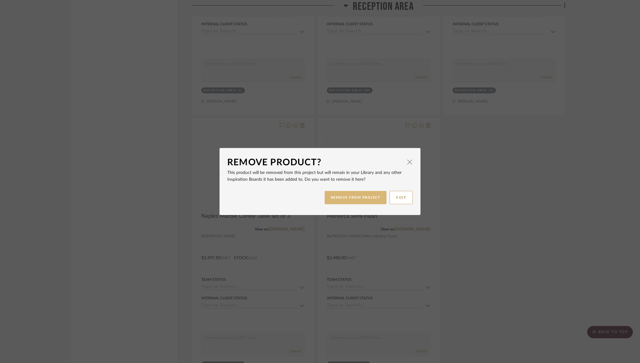
click at [345, 204] on button "REMOVE FROM PROJECT" at bounding box center [356, 197] width 62 height 13
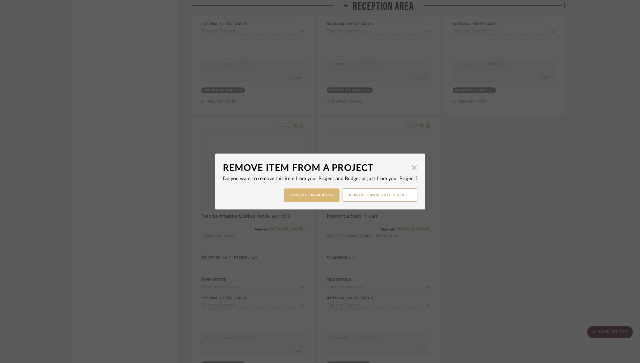
click at [317, 194] on button "Remove from Both" at bounding box center [311, 195] width 55 height 13
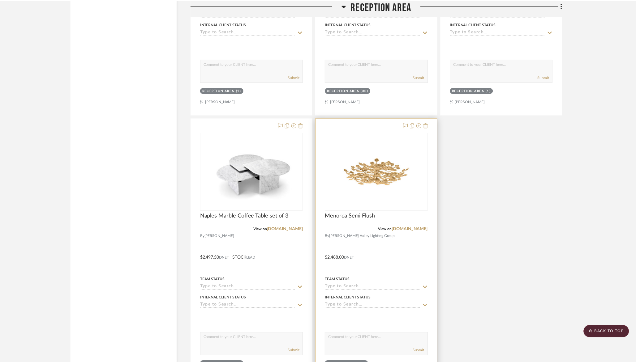
scroll to position [2947, 0]
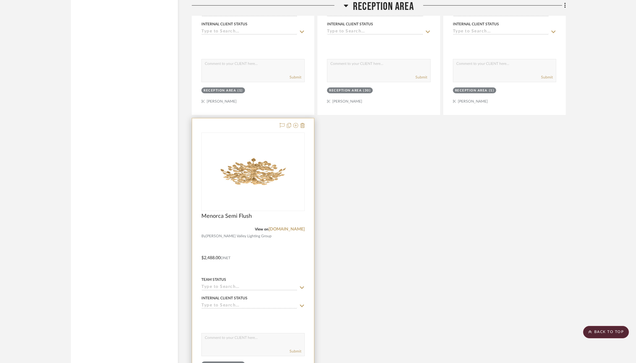
click at [305, 124] on div at bounding box center [253, 253] width 122 height 271
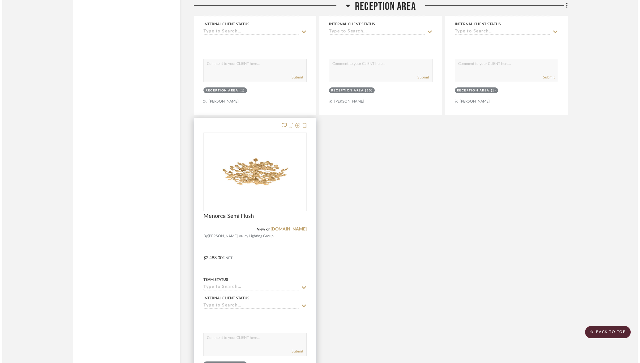
scroll to position [0, 0]
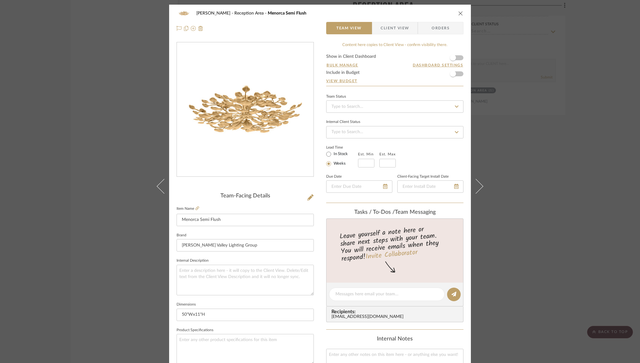
click at [345, 16] on div "Ally Cain Reception Area Menorca Semi Flush" at bounding box center [320, 13] width 287 height 12
click at [345, 15] on icon "close" at bounding box center [460, 13] width 5 height 5
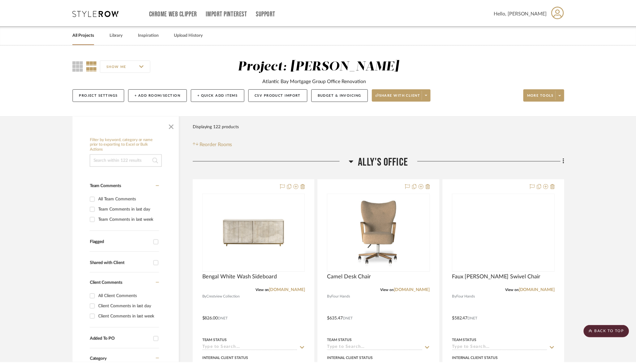
scroll to position [2947, 0]
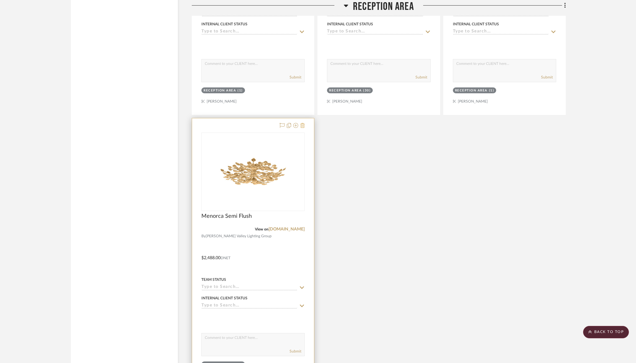
click at [303, 123] on icon at bounding box center [302, 125] width 4 height 5
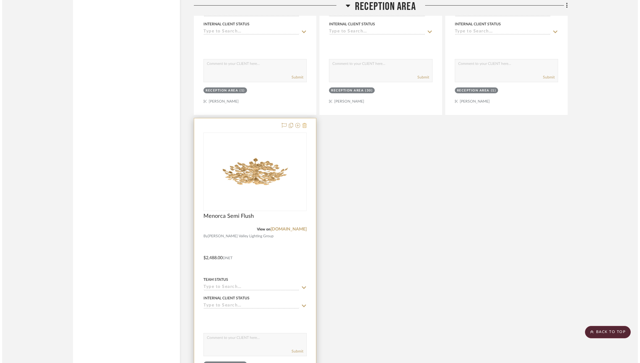
scroll to position [0, 0]
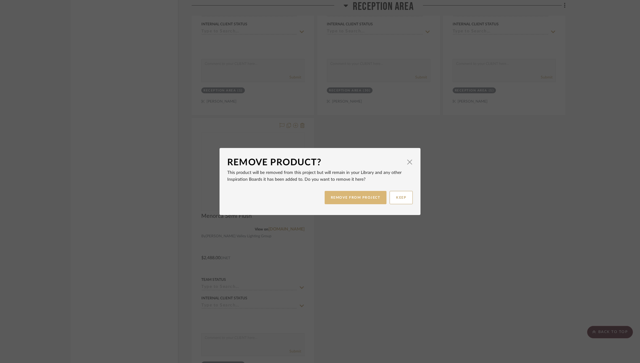
click at [345, 200] on button "REMOVE FROM PROJECT" at bounding box center [356, 197] width 62 height 13
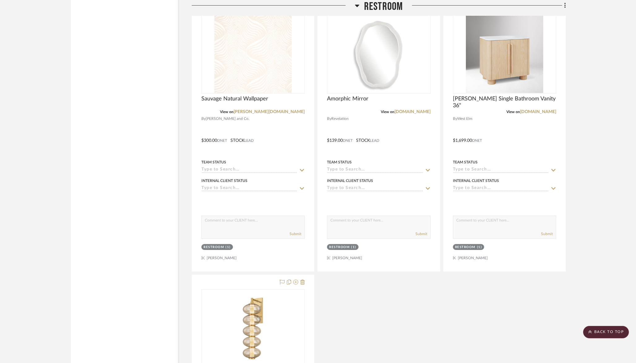
scroll to position [3356, 0]
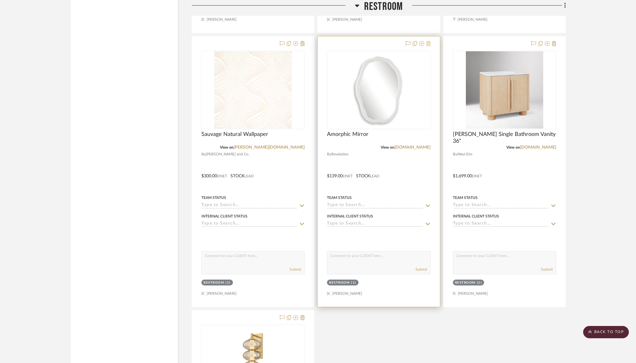
click at [345, 41] on icon at bounding box center [428, 43] width 4 height 5
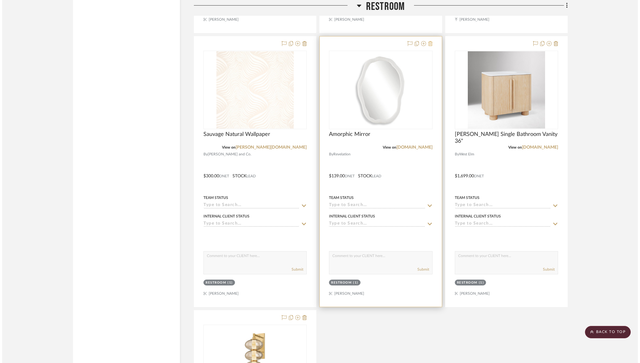
scroll to position [0, 0]
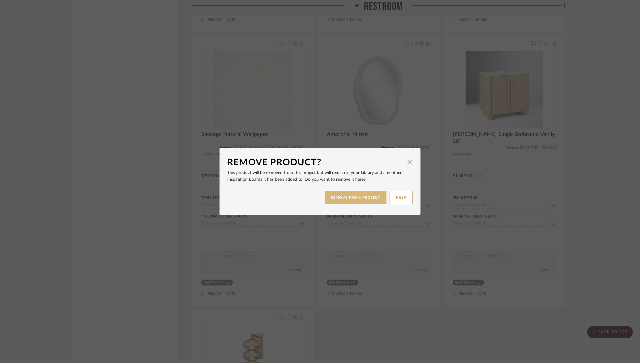
click at [345, 195] on button "REMOVE FROM PROJECT" at bounding box center [356, 197] width 62 height 13
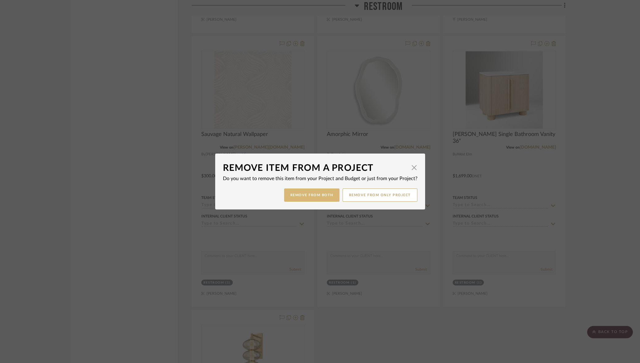
click at [305, 196] on button "Remove from Both" at bounding box center [311, 195] width 55 height 13
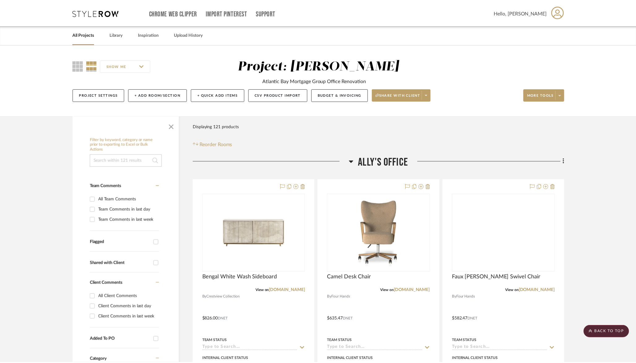
scroll to position [3356, 0]
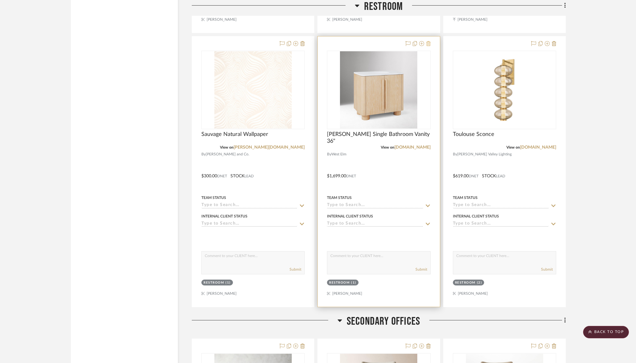
click at [345, 41] on icon at bounding box center [428, 43] width 4 height 5
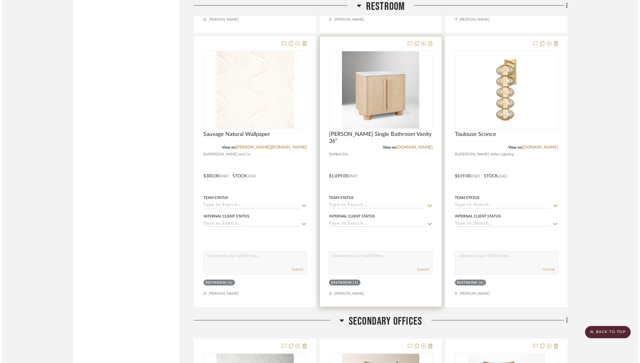
scroll to position [0, 0]
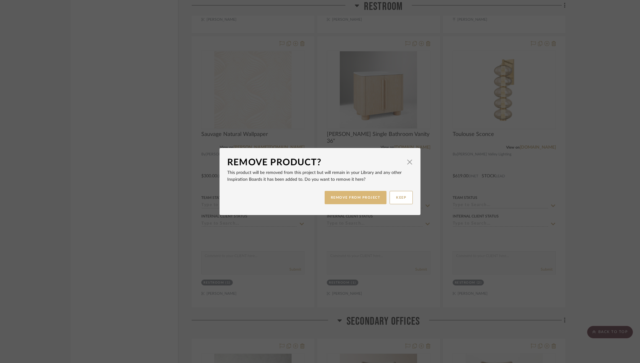
click at [345, 196] on button "REMOVE FROM PROJECT" at bounding box center [356, 197] width 62 height 13
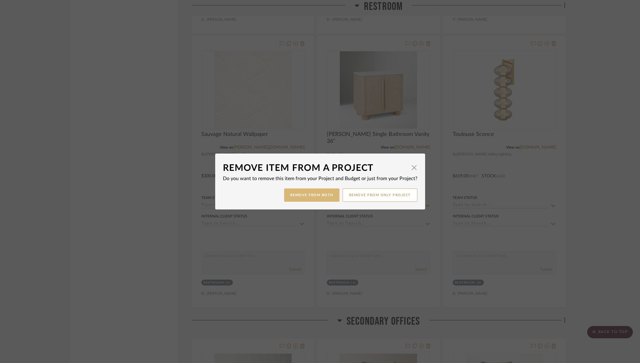
click at [311, 189] on button "Remove from Both" at bounding box center [311, 195] width 55 height 13
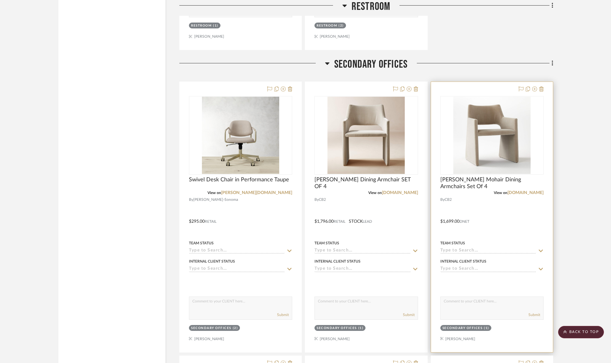
scroll to position [3618, 0]
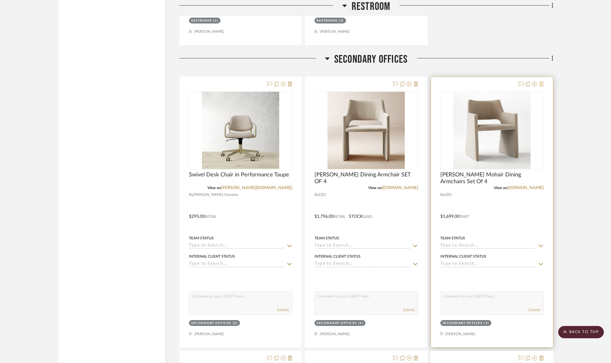
click at [345, 82] on icon at bounding box center [541, 84] width 4 height 5
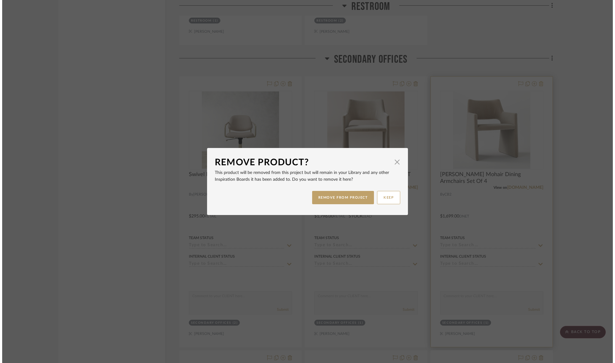
scroll to position [0, 0]
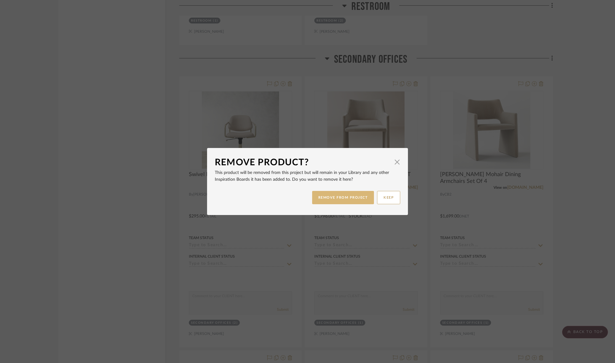
click at [323, 195] on button "REMOVE FROM PROJECT" at bounding box center [343, 197] width 62 height 13
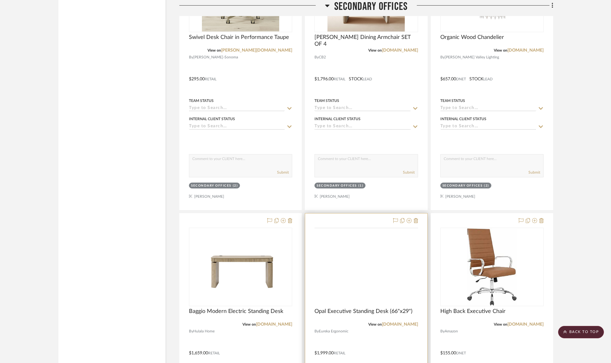
scroll to position [3756, 0]
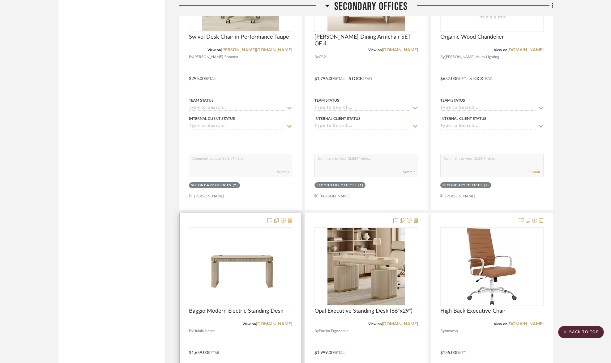
click at [291, 218] on icon at bounding box center [290, 220] width 4 height 5
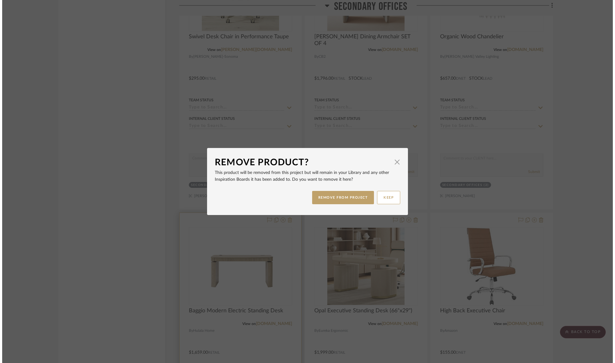
scroll to position [0, 0]
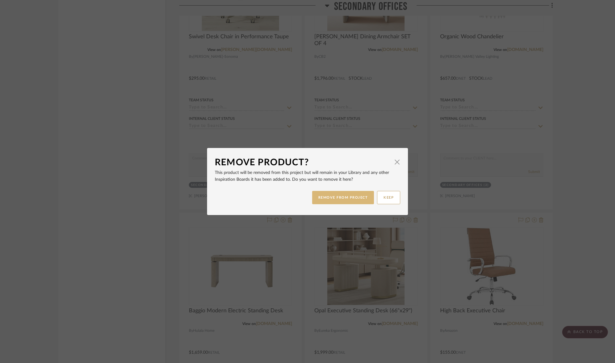
click at [332, 201] on button "REMOVE FROM PROJECT" at bounding box center [343, 197] width 62 height 13
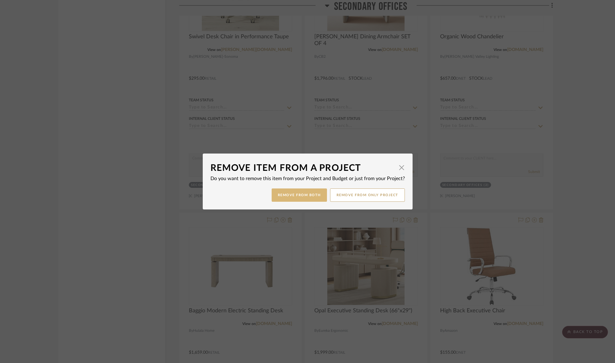
click at [311, 192] on button "Remove from Both" at bounding box center [299, 195] width 55 height 13
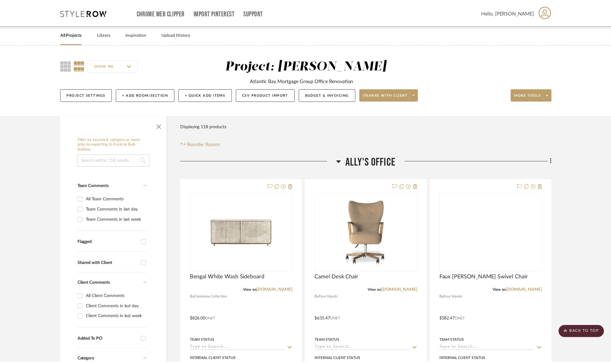
scroll to position [3756, 0]
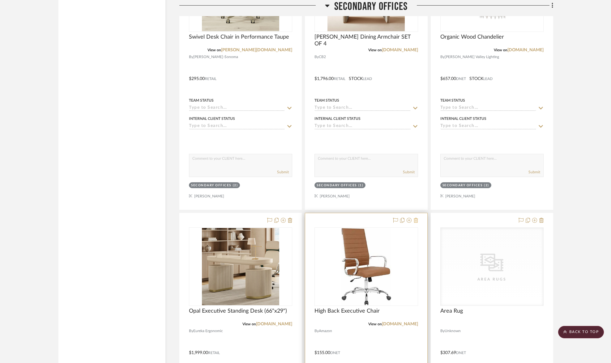
click at [345, 218] on icon at bounding box center [416, 220] width 4 height 5
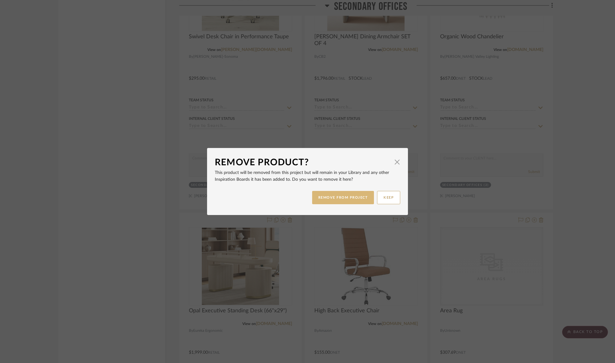
click at [340, 197] on button "REMOVE FROM PROJECT" at bounding box center [343, 197] width 62 height 13
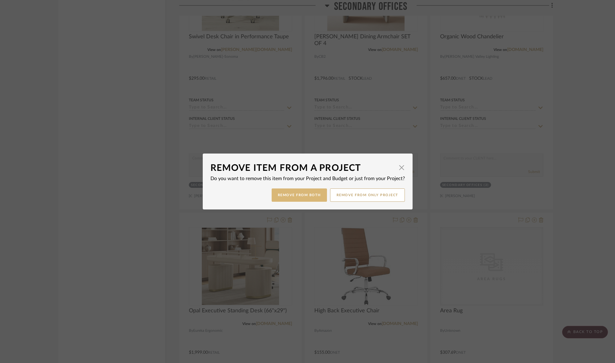
click at [302, 197] on button "Remove from Both" at bounding box center [299, 195] width 55 height 13
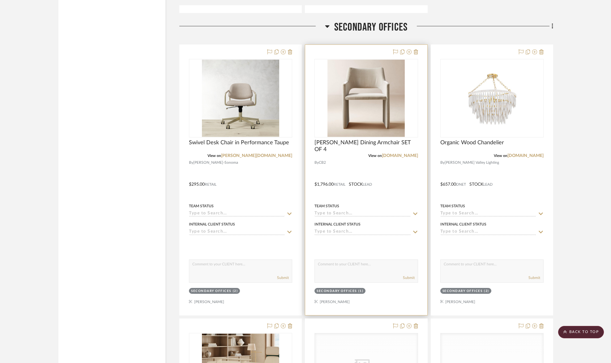
scroll to position [3655, 0]
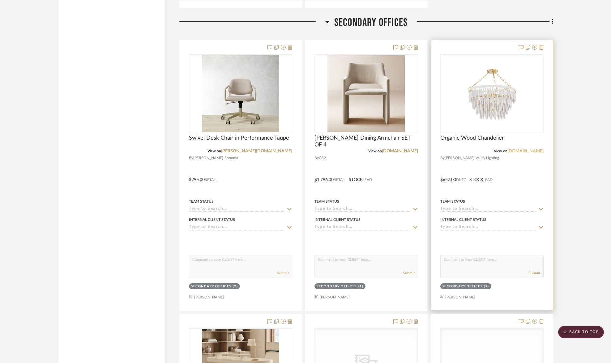
click at [345, 149] on link "hvlgroup.com" at bounding box center [525, 151] width 36 height 4
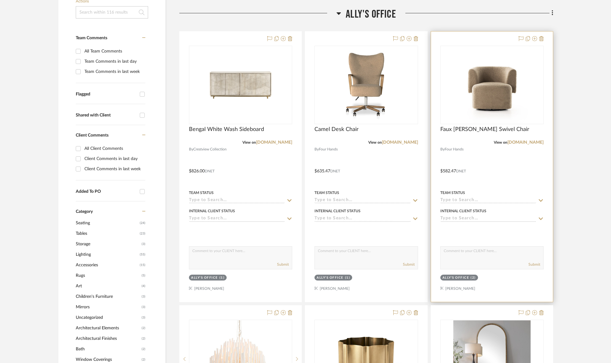
scroll to position [150, 0]
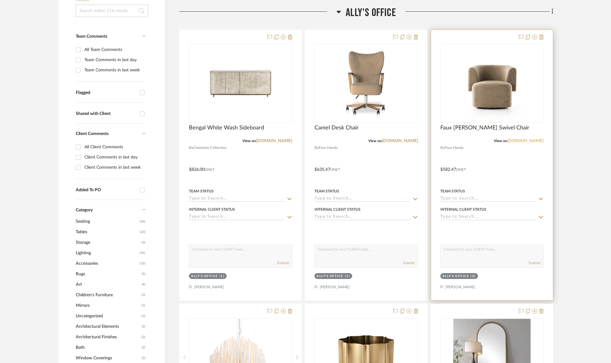
click at [345, 141] on link "fourhands.com" at bounding box center [525, 141] width 36 height 4
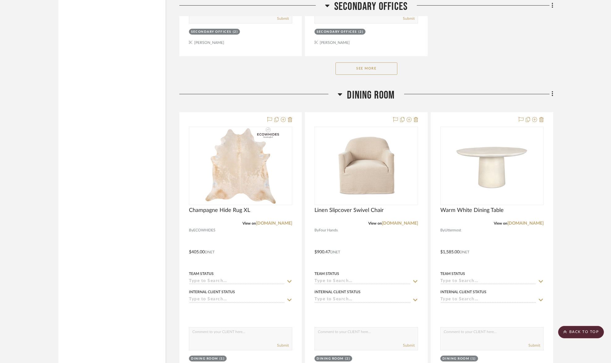
scroll to position [4479, 0]
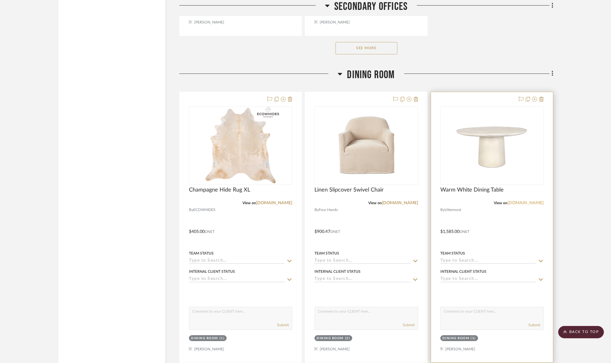
click at [345, 201] on link "uttermost.com" at bounding box center [525, 203] width 36 height 4
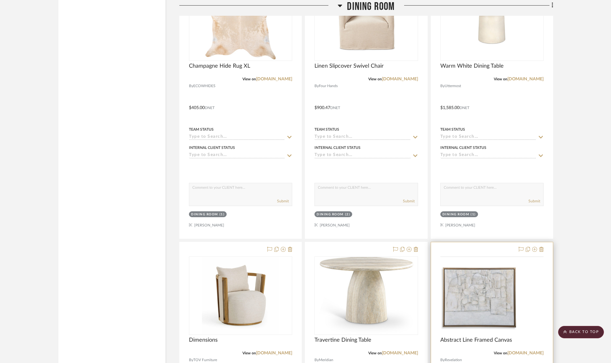
scroll to position [4781, 0]
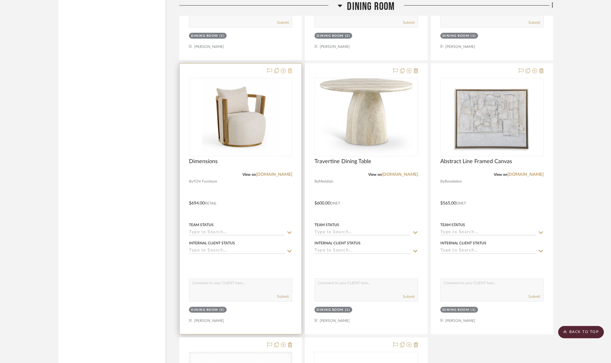
click at [292, 68] on icon at bounding box center [290, 70] width 4 height 5
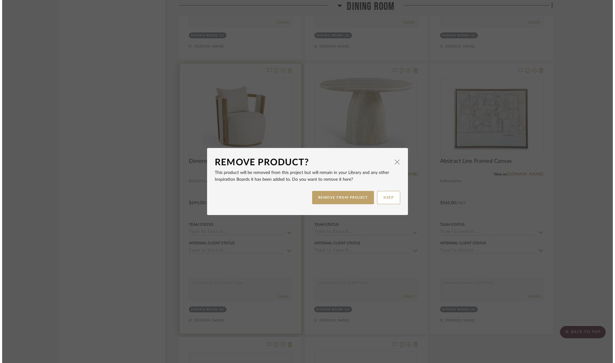
scroll to position [0, 0]
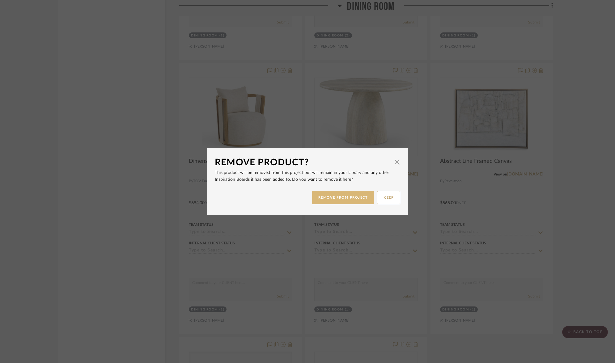
click at [345, 198] on button "REMOVE FROM PROJECT" at bounding box center [343, 197] width 62 height 13
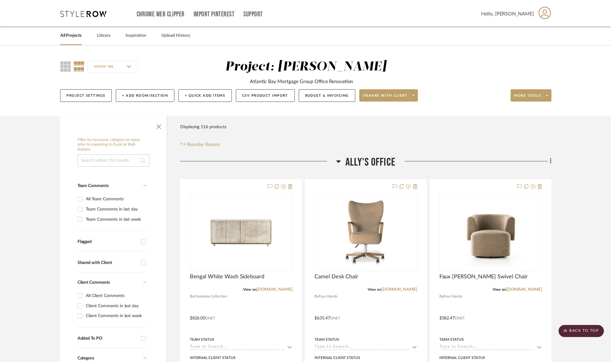
scroll to position [4781, 0]
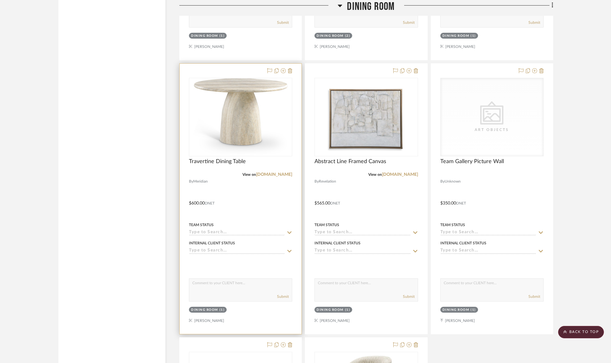
click at [293, 66] on div at bounding box center [241, 199] width 122 height 271
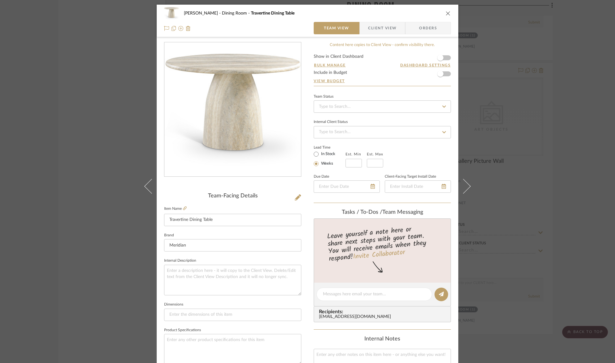
scroll to position [113, 0]
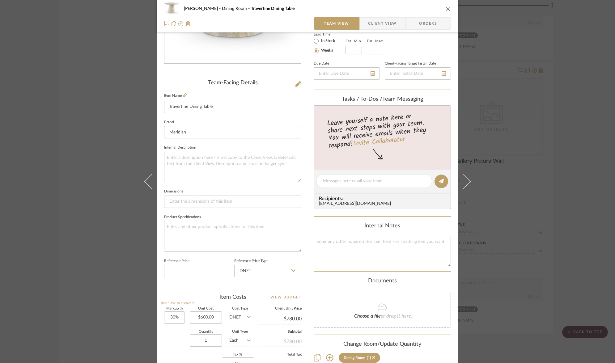
click at [345, 10] on icon "close" at bounding box center [448, 8] width 5 height 5
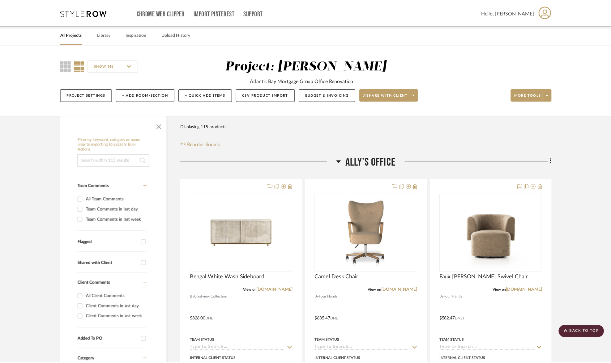
scroll to position [4781, 0]
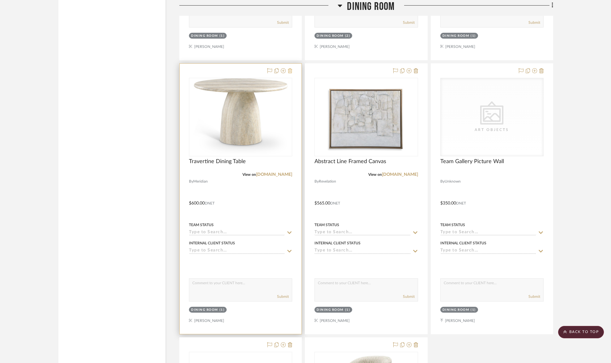
click at [290, 68] on icon at bounding box center [290, 70] width 4 height 5
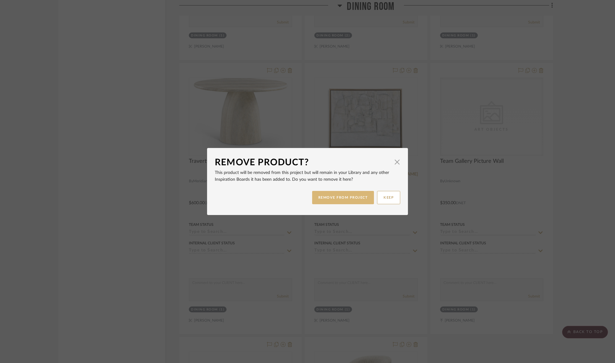
click at [345, 197] on button "REMOVE FROM PROJECT" at bounding box center [343, 197] width 62 height 13
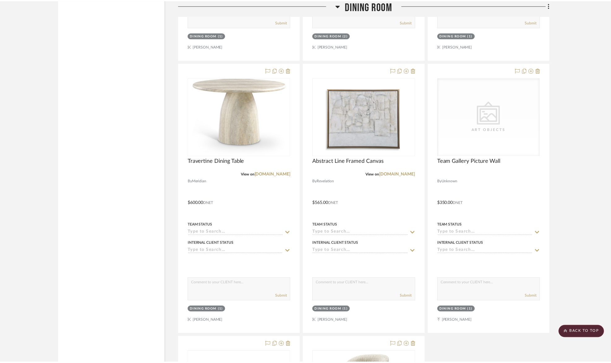
scroll to position [4781, 0]
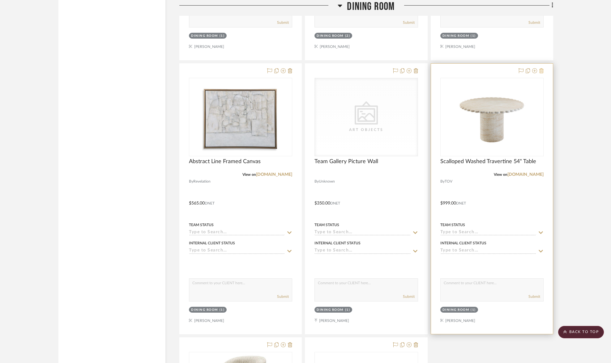
click at [345, 68] on icon at bounding box center [541, 70] width 4 height 5
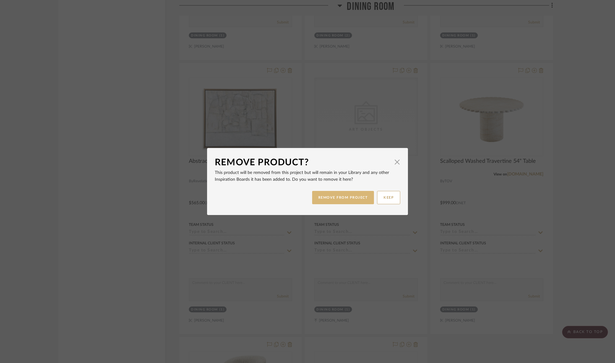
click at [345, 200] on button "REMOVE FROM PROJECT" at bounding box center [343, 197] width 62 height 13
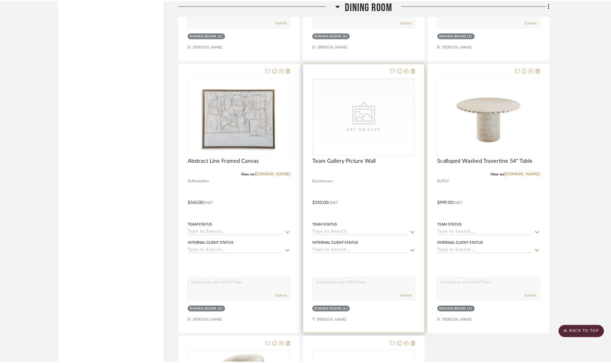
scroll to position [4781, 0]
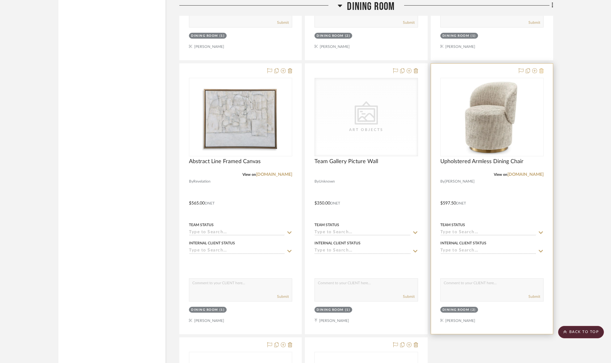
click at [345, 68] on icon at bounding box center [541, 70] width 4 height 5
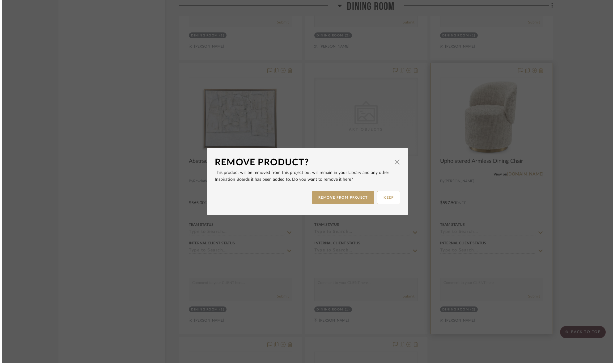
scroll to position [0, 0]
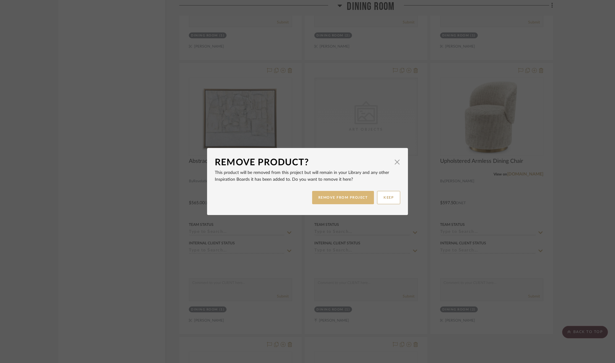
click at [345, 198] on button "REMOVE FROM PROJECT" at bounding box center [343, 197] width 62 height 13
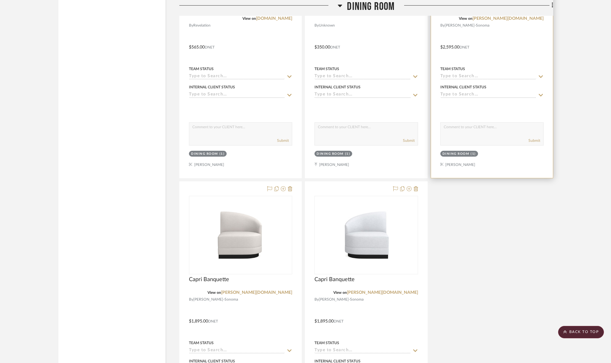
scroll to position [4718, 0]
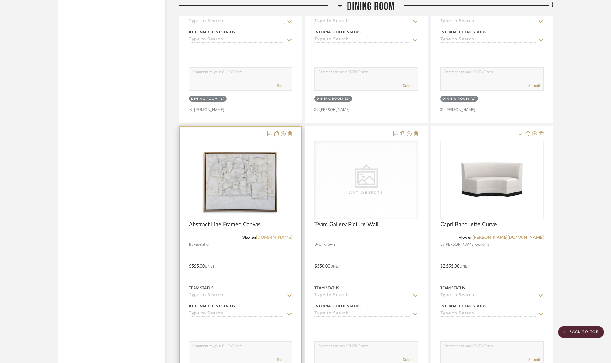
click at [278, 236] on link "uttermost.com" at bounding box center [274, 238] width 36 height 4
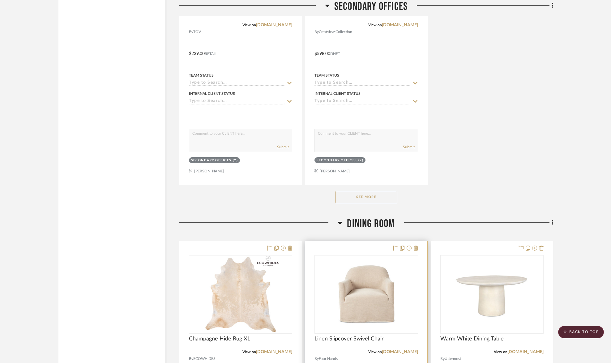
scroll to position [4433, 0]
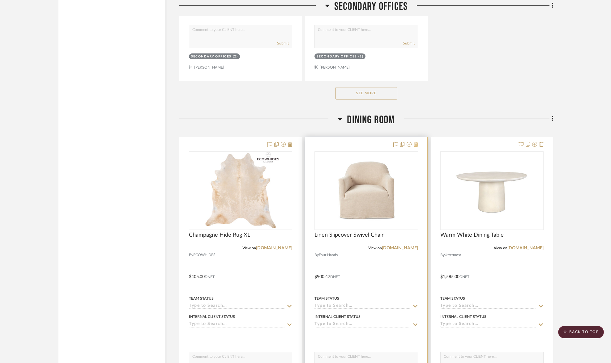
click at [345, 142] on icon at bounding box center [416, 144] width 4 height 5
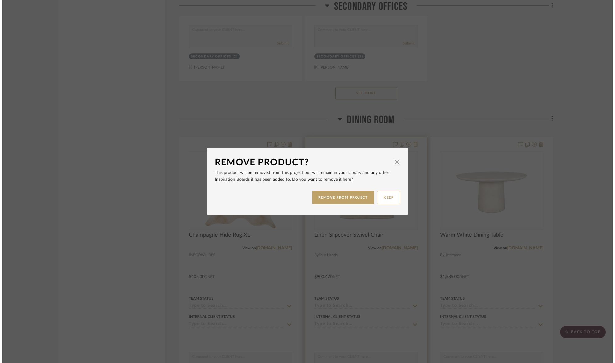
scroll to position [0, 0]
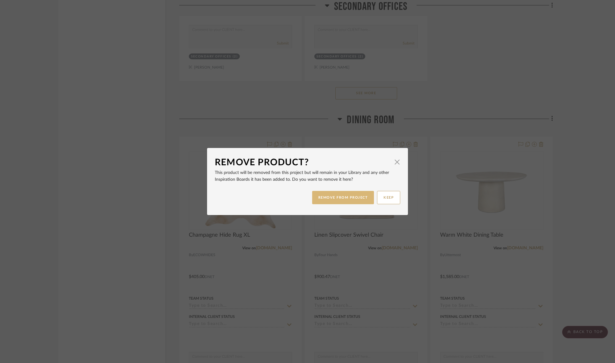
click at [345, 198] on button "REMOVE FROM PROJECT" at bounding box center [343, 197] width 62 height 13
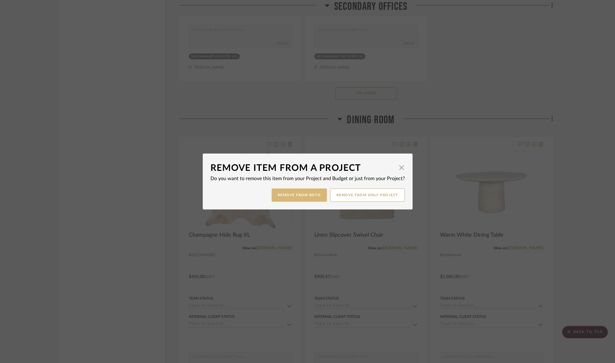
click at [292, 198] on button "Remove from Both" at bounding box center [299, 195] width 55 height 13
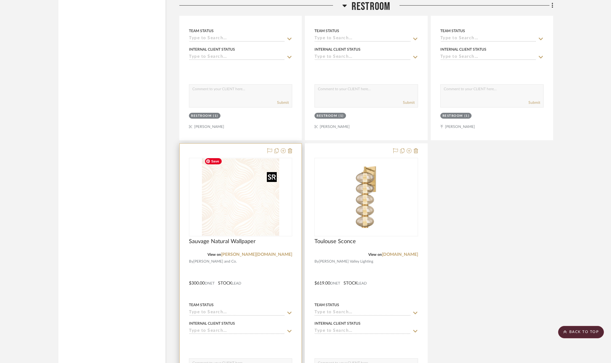
scroll to position [3371, 0]
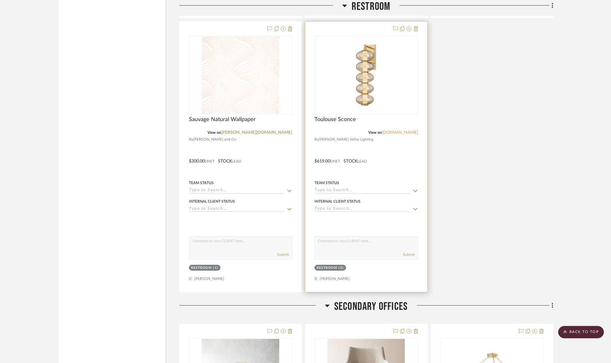
click at [345, 130] on link "hvlgroup.com" at bounding box center [400, 132] width 36 height 4
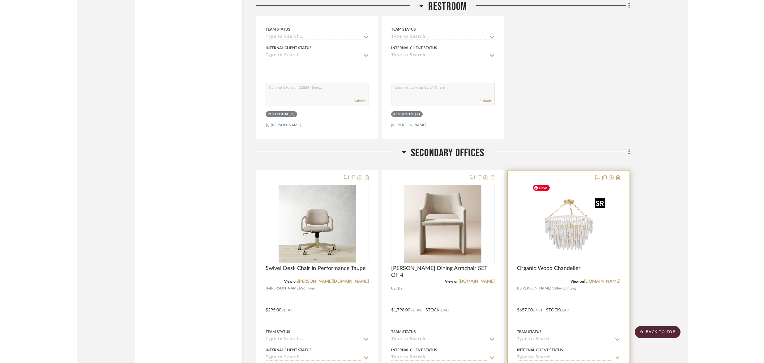
scroll to position [3524, 0]
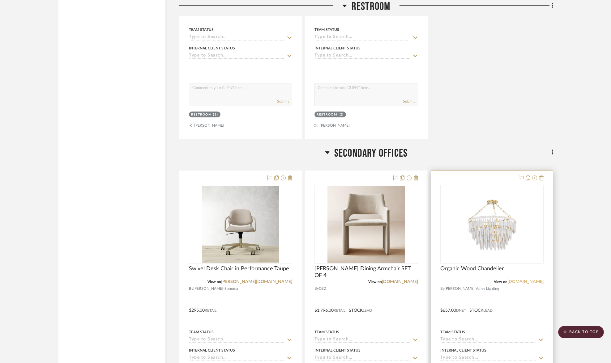
click at [345, 280] on link "hvlgroup.com" at bounding box center [525, 282] width 36 height 4
